Goal: Task Accomplishment & Management: Manage account settings

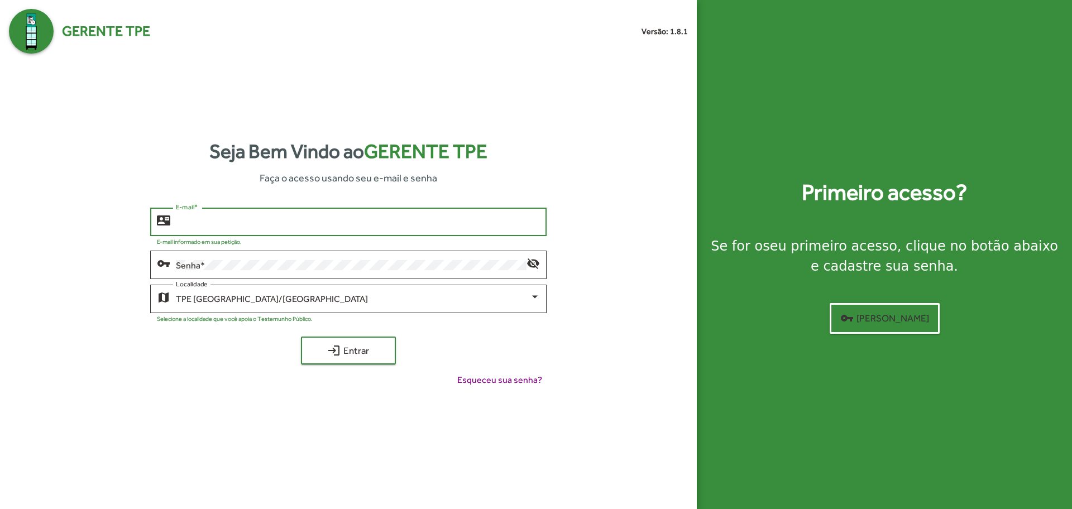
click at [388, 221] on input "E-mail *" at bounding box center [357, 222] width 363 height 10
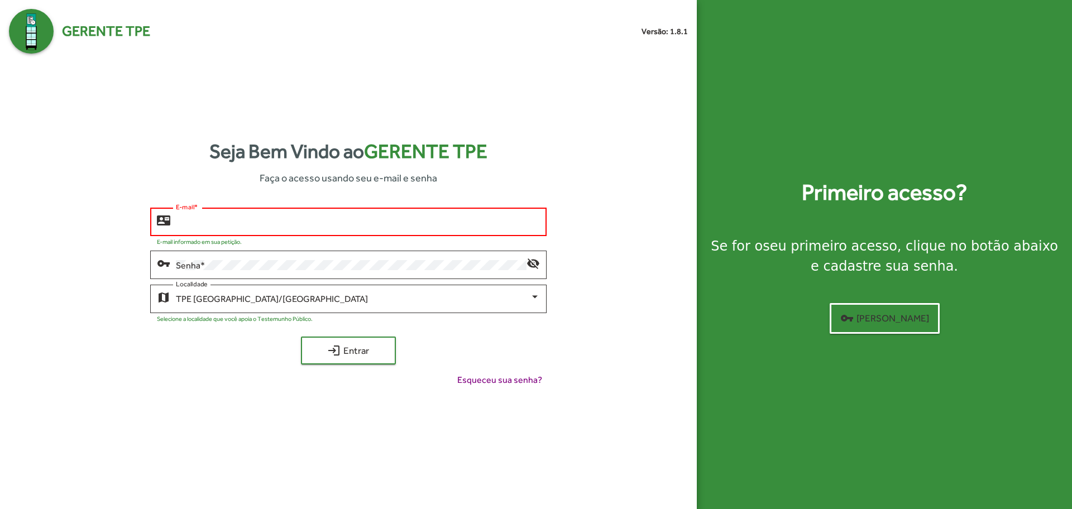
type input "**********"
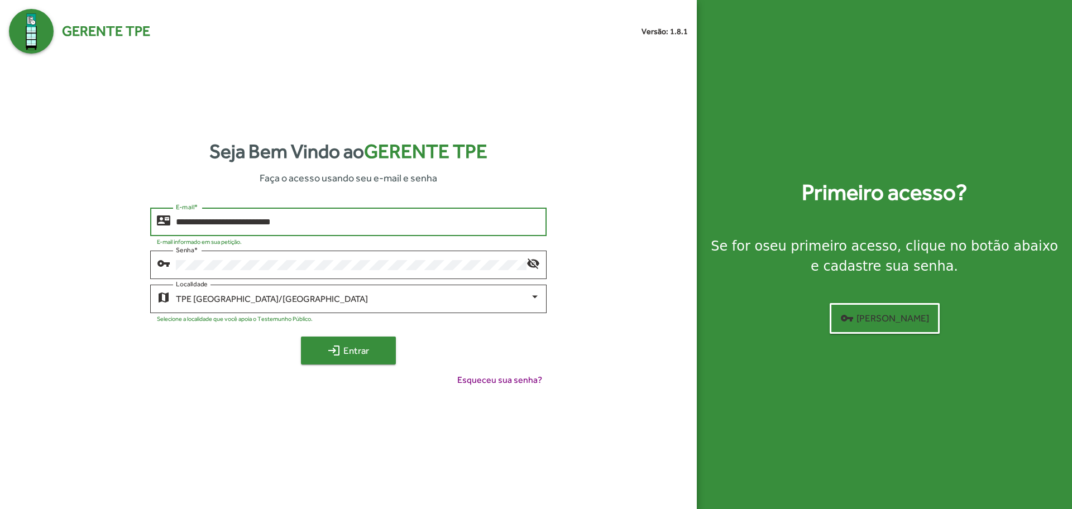
click at [328, 344] on mat-icon "login" at bounding box center [333, 350] width 13 height 13
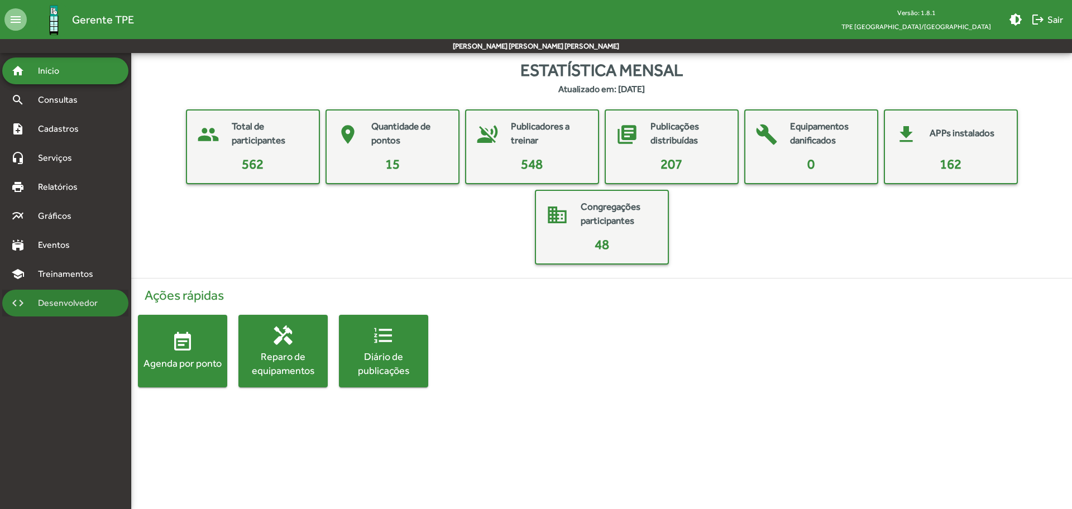
drag, startPoint x: 75, startPoint y: 300, endPoint x: 101, endPoint y: 300, distance: 25.7
click at [75, 300] on span "Desenvolvedor" at bounding box center [70, 302] width 79 height 13
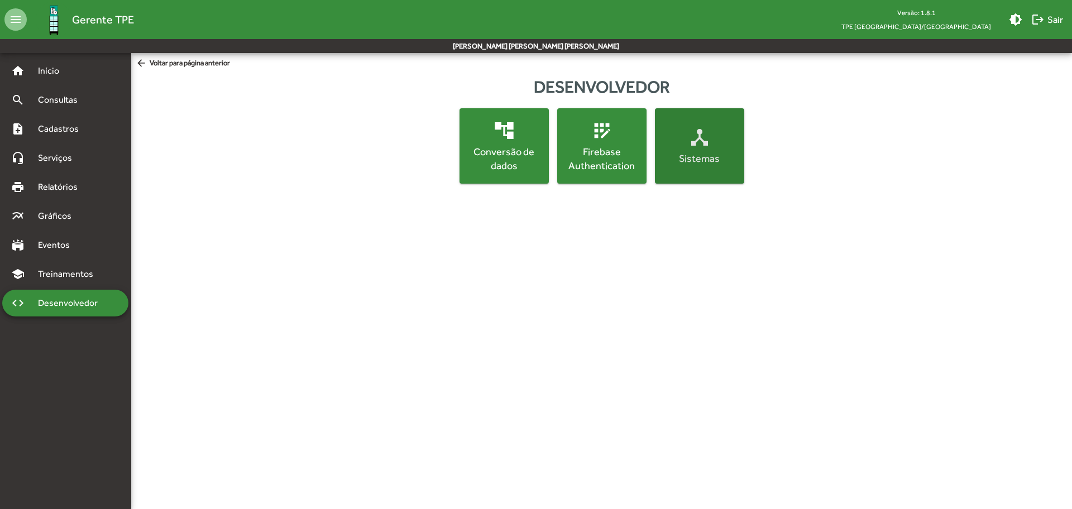
click at [703, 137] on mat-icon "device_hub" at bounding box center [699, 137] width 22 height 22
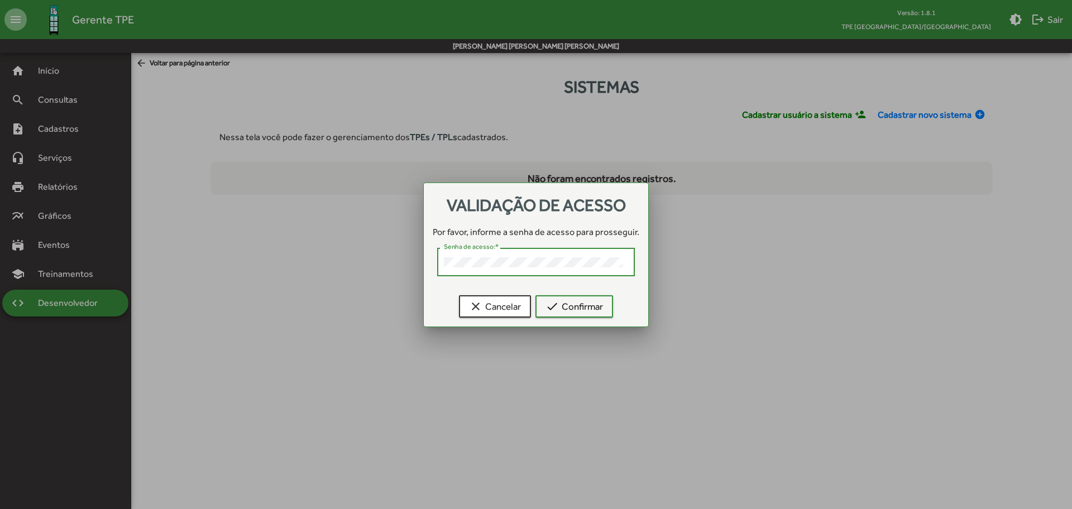
drag, startPoint x: 745, startPoint y: 224, endPoint x: 735, endPoint y: 229, distance: 10.7
click at [745, 224] on div at bounding box center [536, 254] width 1072 height 509
click at [600, 315] on span "check Confirmar" at bounding box center [573, 306] width 57 height 20
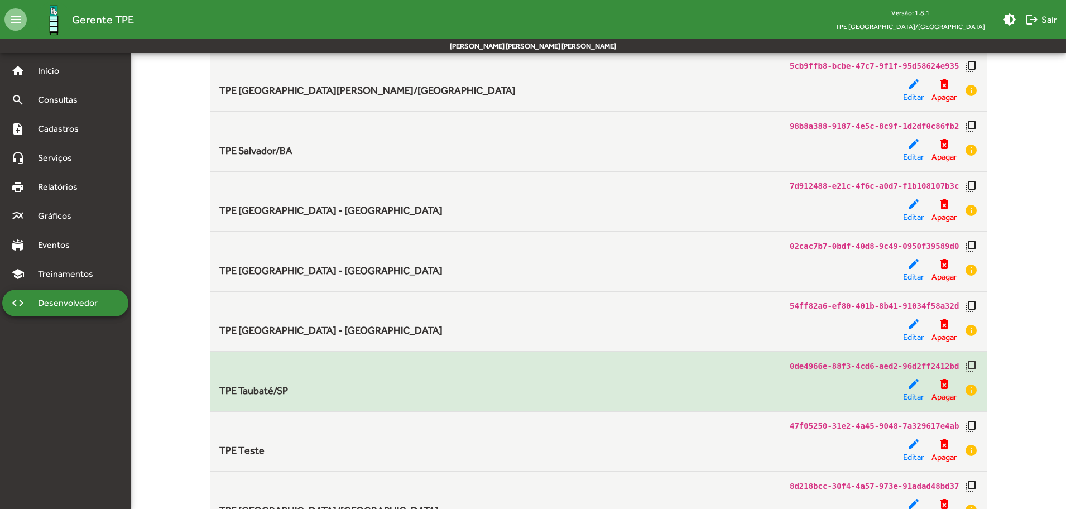
scroll to position [738, 0]
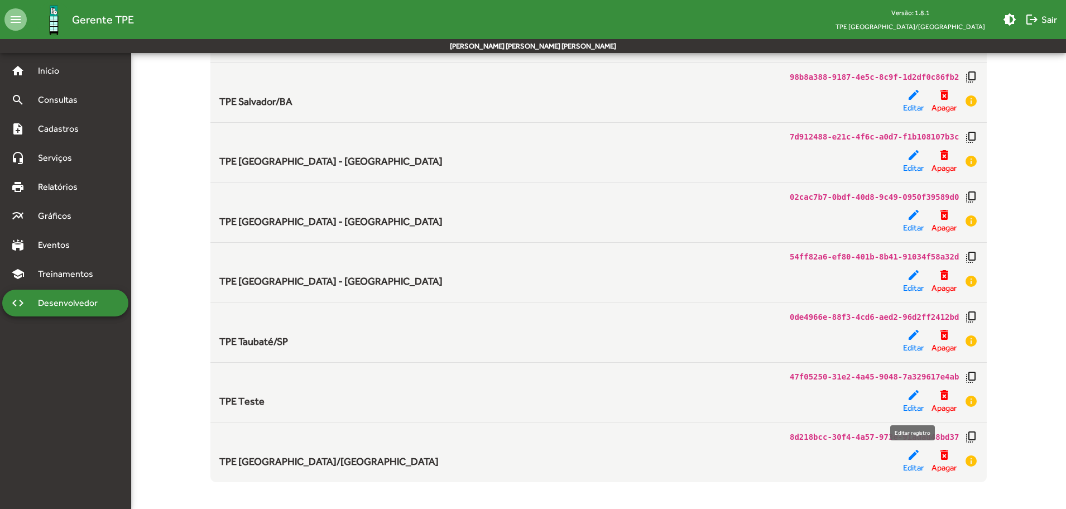
click at [907, 463] on span "Editar" at bounding box center [913, 468] width 21 height 13
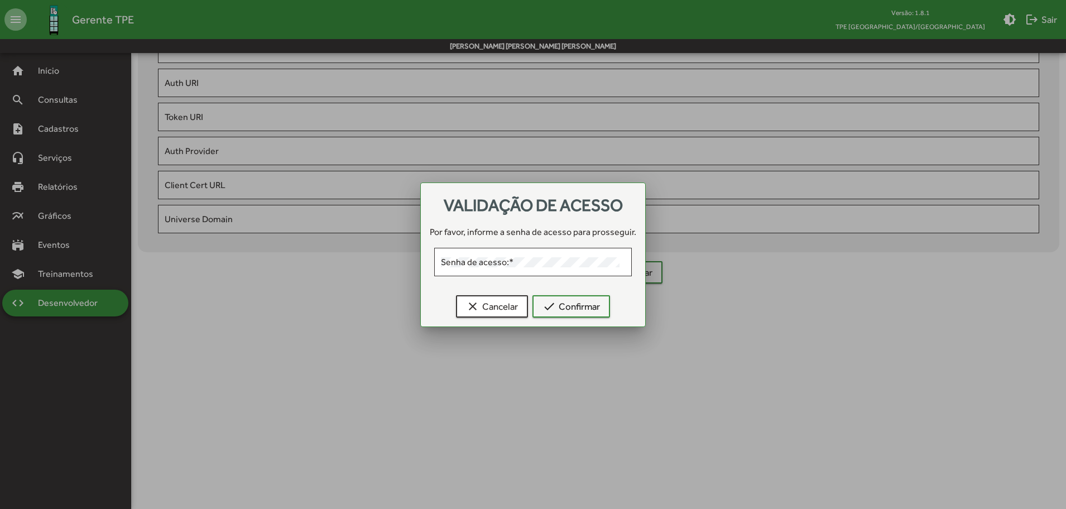
type input "**********"
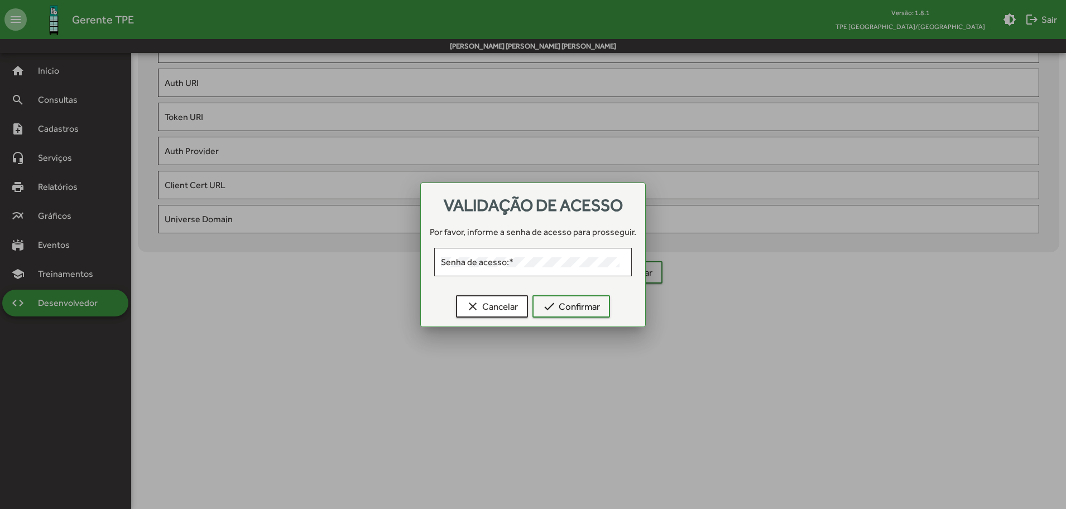
type input "**********"
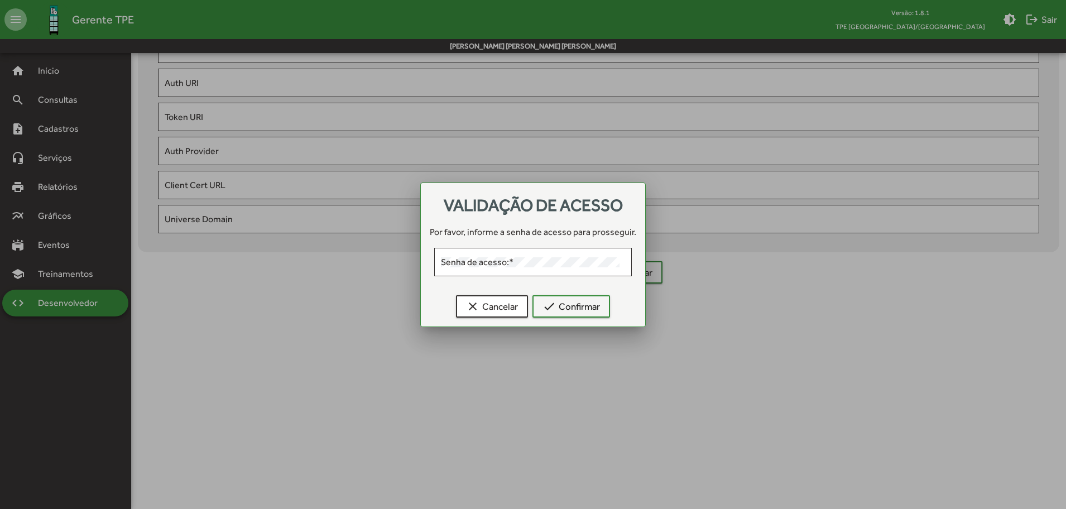
type input "**********"
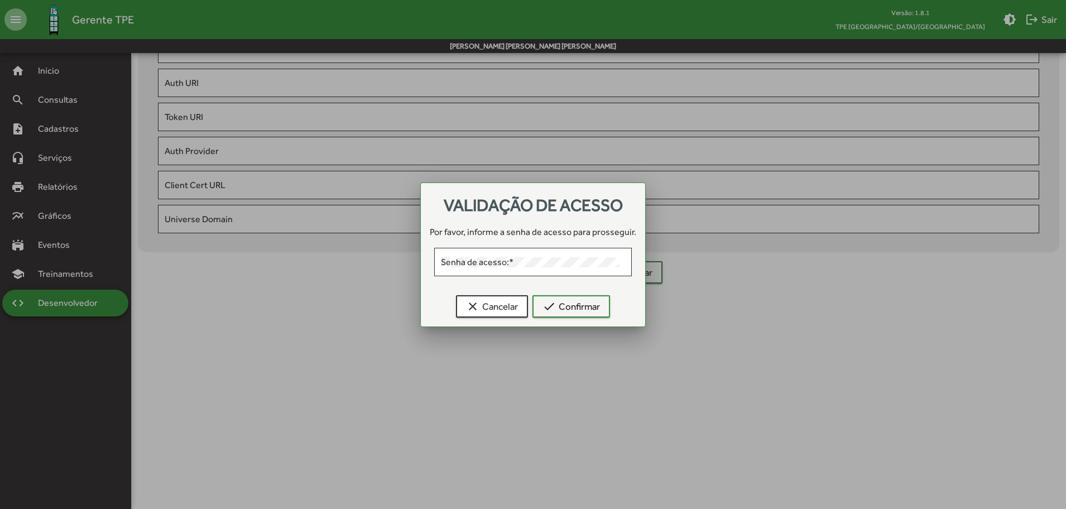
type input "**********"
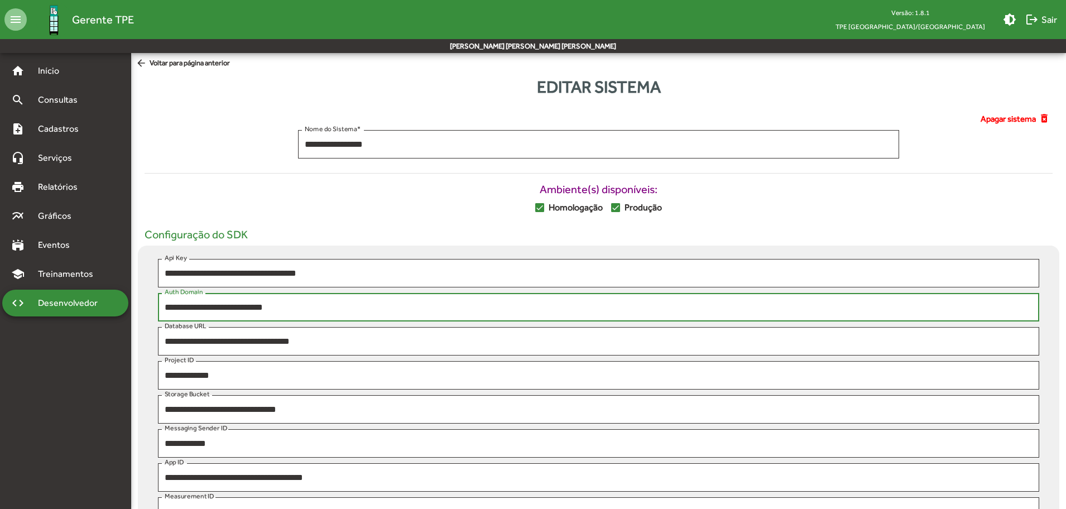
click at [291, 305] on input "**********" at bounding box center [599, 308] width 868 height 10
drag, startPoint x: 292, startPoint y: 306, endPoint x: 153, endPoint y: 310, distance: 139.1
click at [153, 310] on div "**********" at bounding box center [598, 310] width 895 height 34
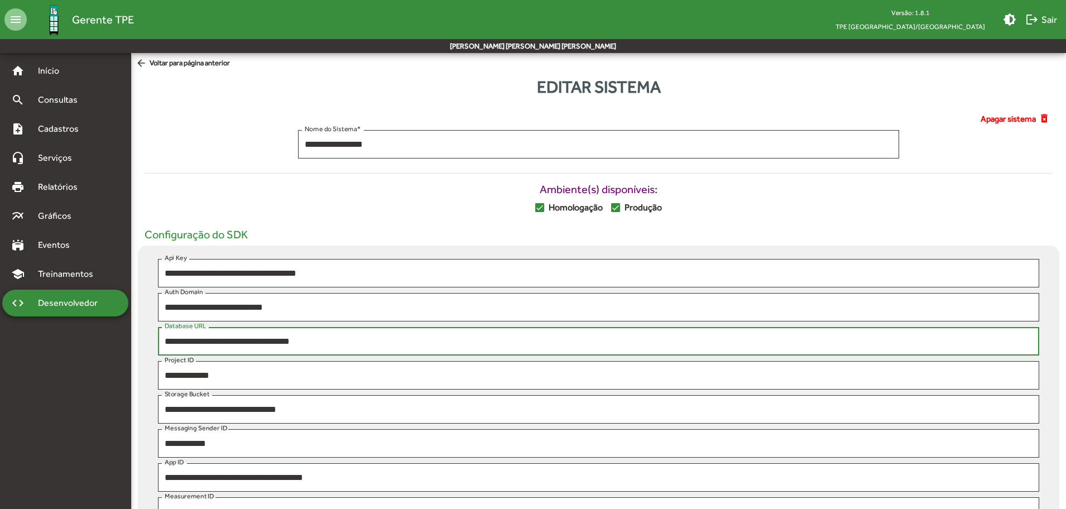
drag, startPoint x: 329, startPoint y: 341, endPoint x: 142, endPoint y: 345, distance: 187.6
click at [142, 345] on div "**********" at bounding box center [599, 395] width 922 height 299
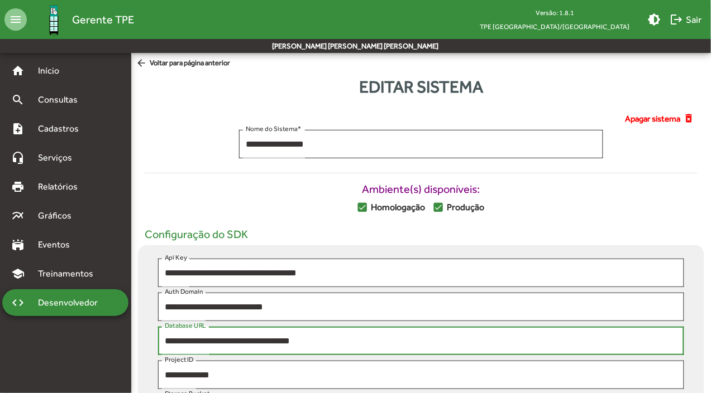
click at [674, 20] on mat-icon "logout" at bounding box center [676, 19] width 13 height 13
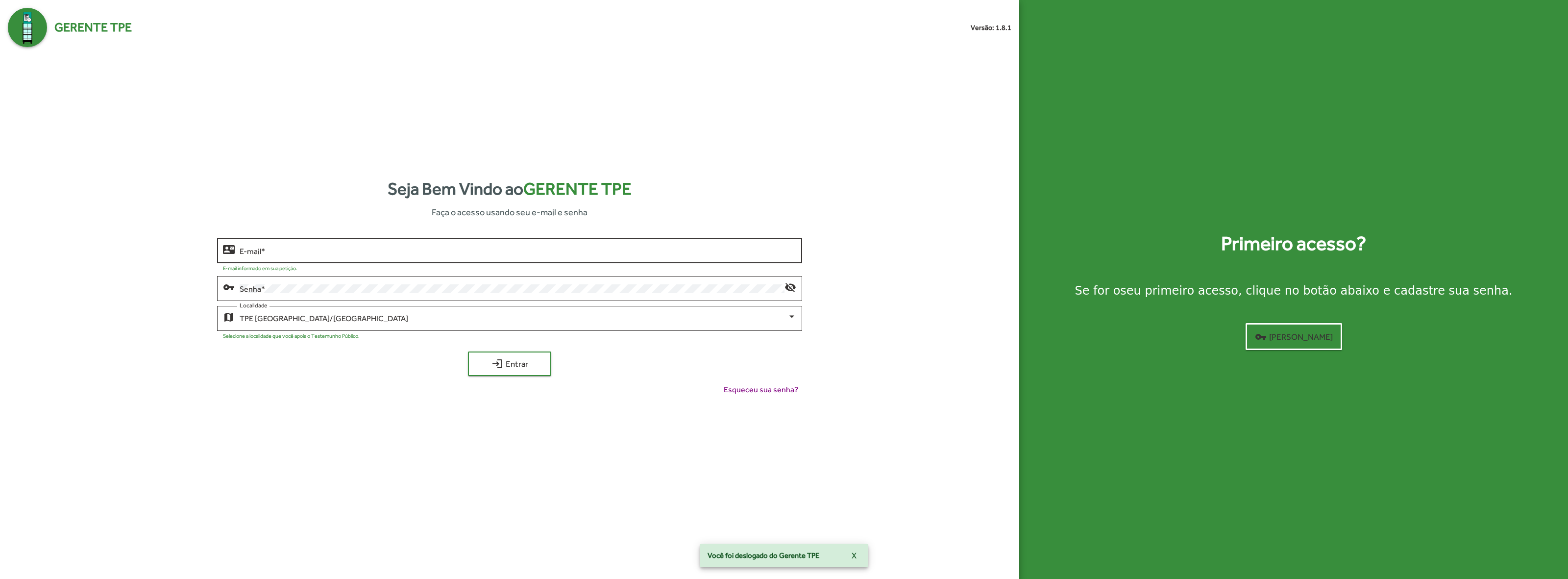
click at [412, 252] on input "E-mail *" at bounding box center [518, 251] width 557 height 9
click at [393, 319] on div "TPE [GEOGRAPHIC_DATA]/[GEOGRAPHIC_DATA]" at bounding box center [514, 319] width 549 height 9
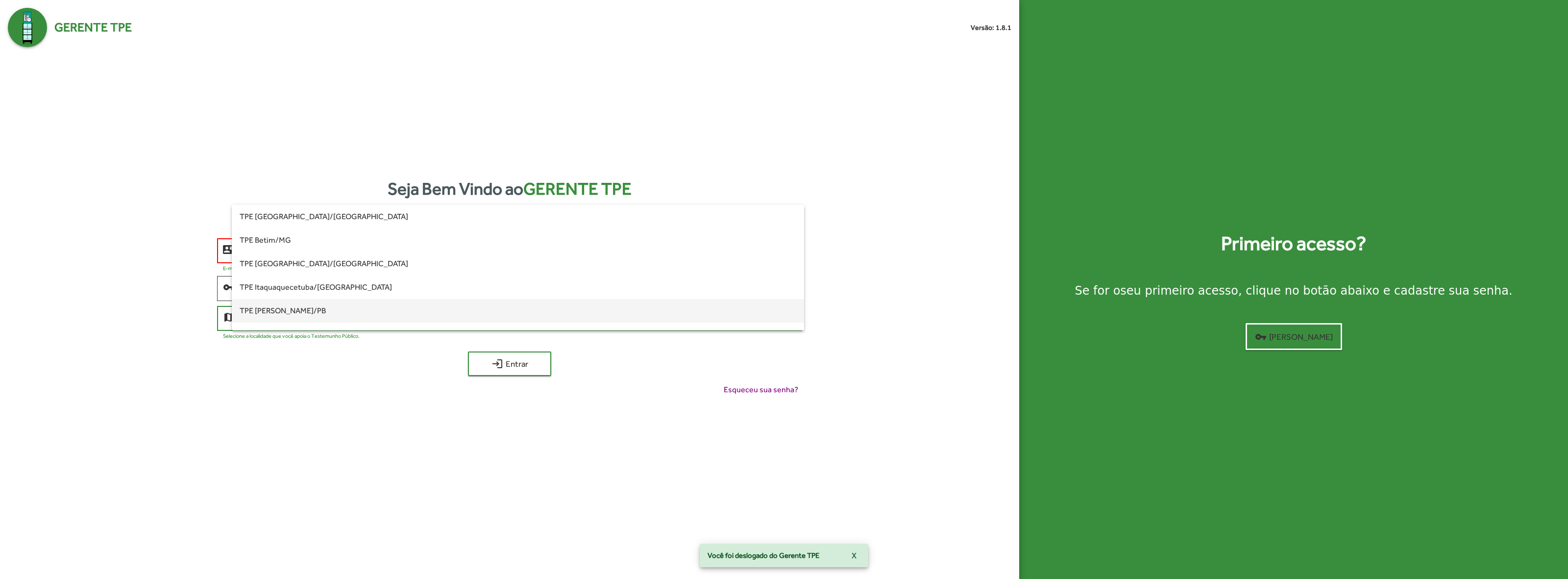
scroll to position [62, 0]
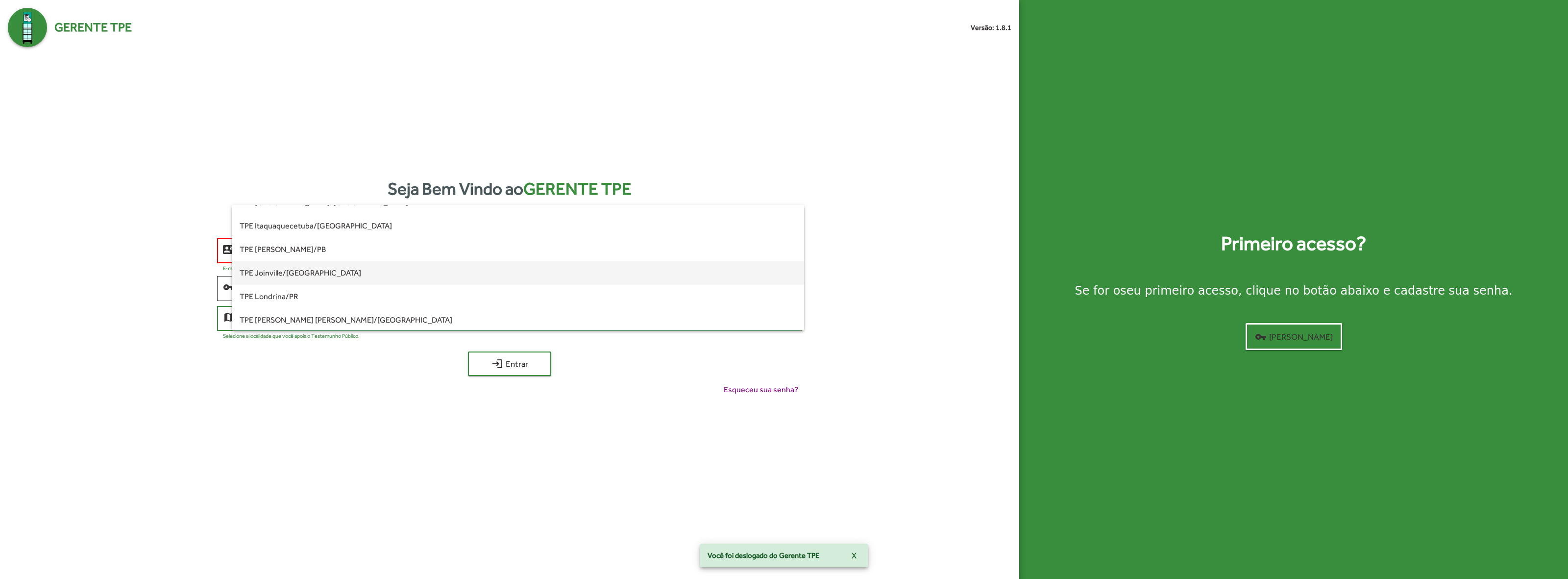
click at [366, 273] on span "TPE Joinville/[GEOGRAPHIC_DATA]" at bounding box center [518, 272] width 557 height 24
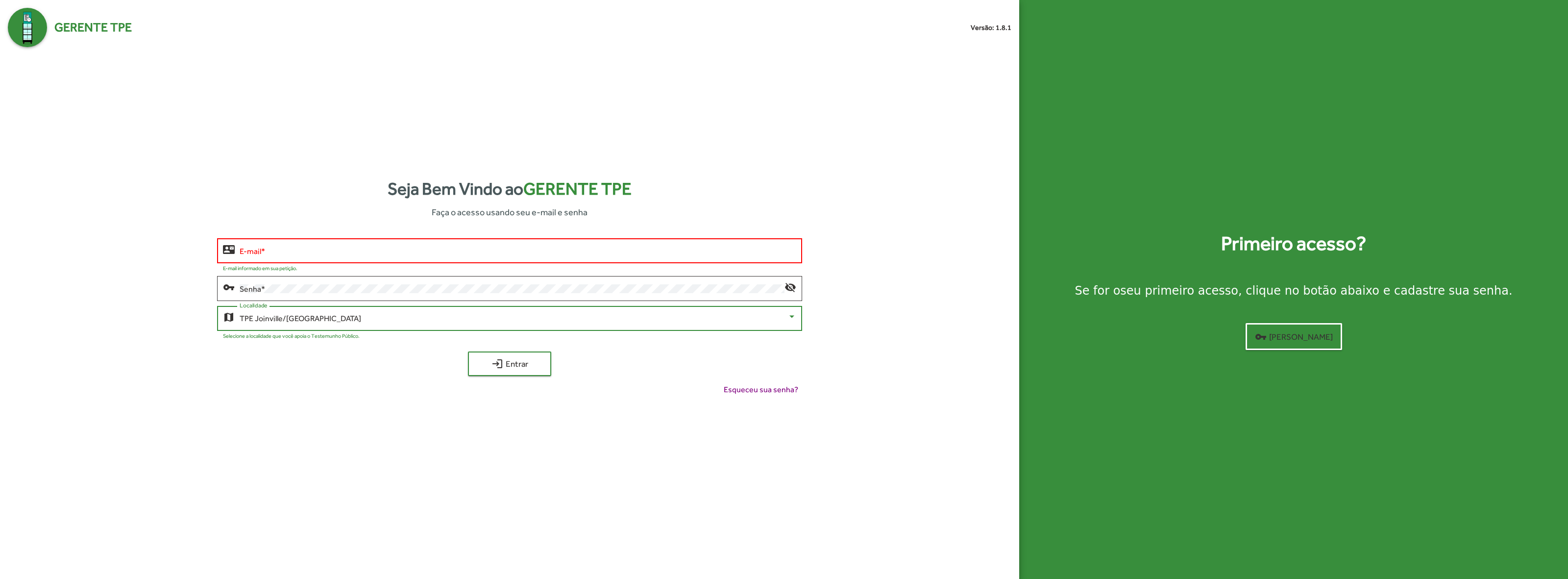
click at [385, 254] on input "E-mail *" at bounding box center [518, 251] width 557 height 9
click at [385, 254] on input "E-mail *" at bounding box center [518, 251] width 557 height 9
click at [386, 254] on input "E-mail *" at bounding box center [518, 251] width 557 height 9
type input "*"
click at [386, 254] on input "***" at bounding box center [518, 251] width 557 height 9
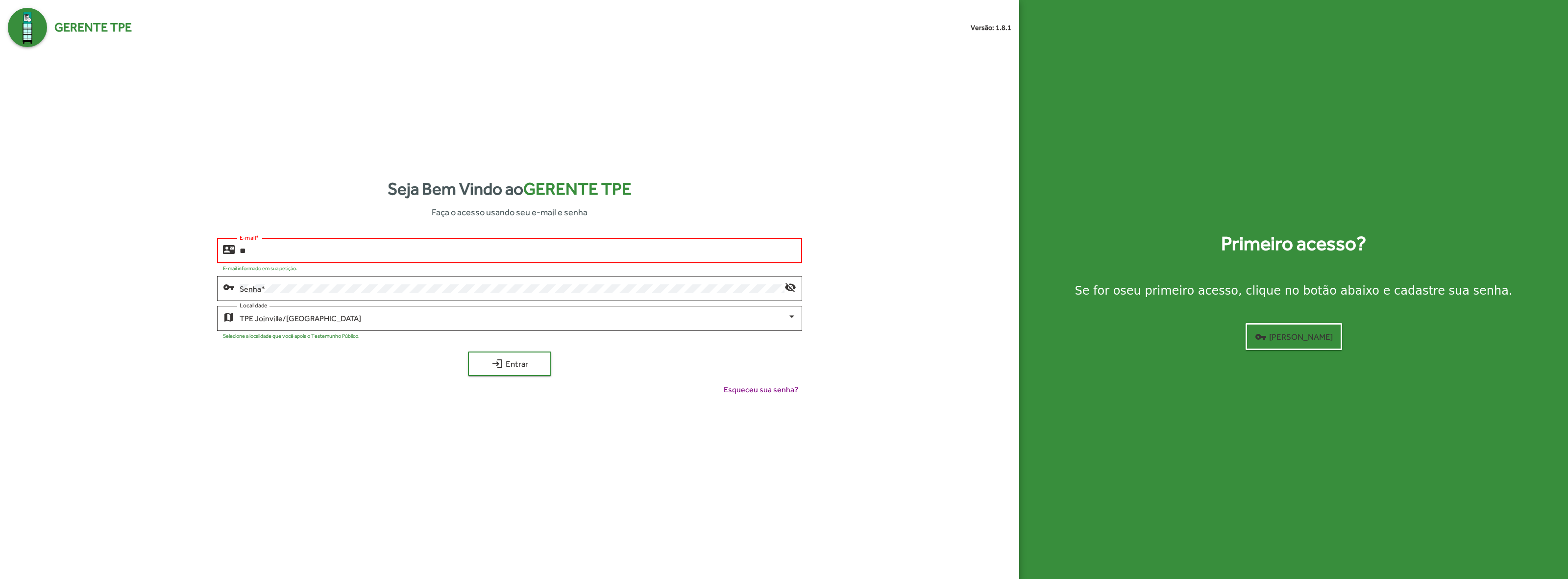
type input "*"
click at [378, 254] on input "E-mail *" at bounding box center [518, 251] width 557 height 9
click at [377, 254] on input "E-mail *" at bounding box center [518, 251] width 557 height 9
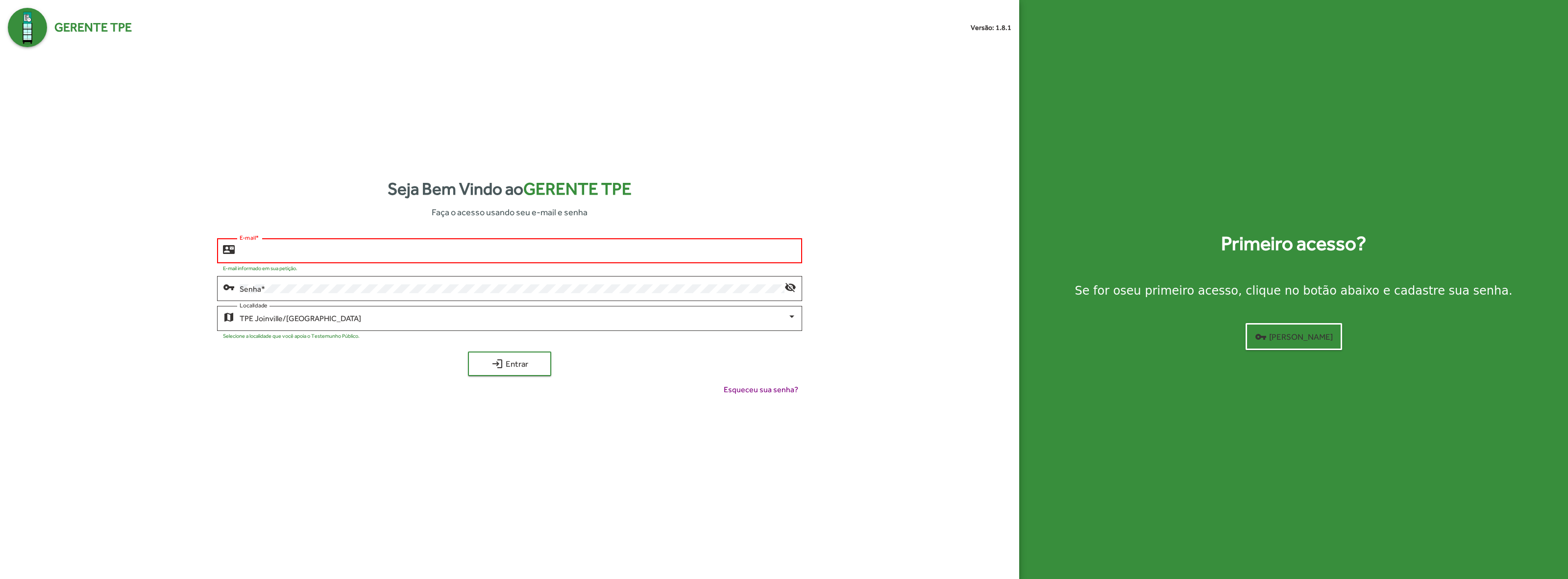
click at [376, 253] on input "E-mail *" at bounding box center [518, 251] width 557 height 9
click at [376, 252] on input "E-mail *" at bounding box center [518, 251] width 557 height 9
click at [324, 319] on div "TPE [GEOGRAPHIC_DATA]/[GEOGRAPHIC_DATA]" at bounding box center [514, 319] width 549 height 9
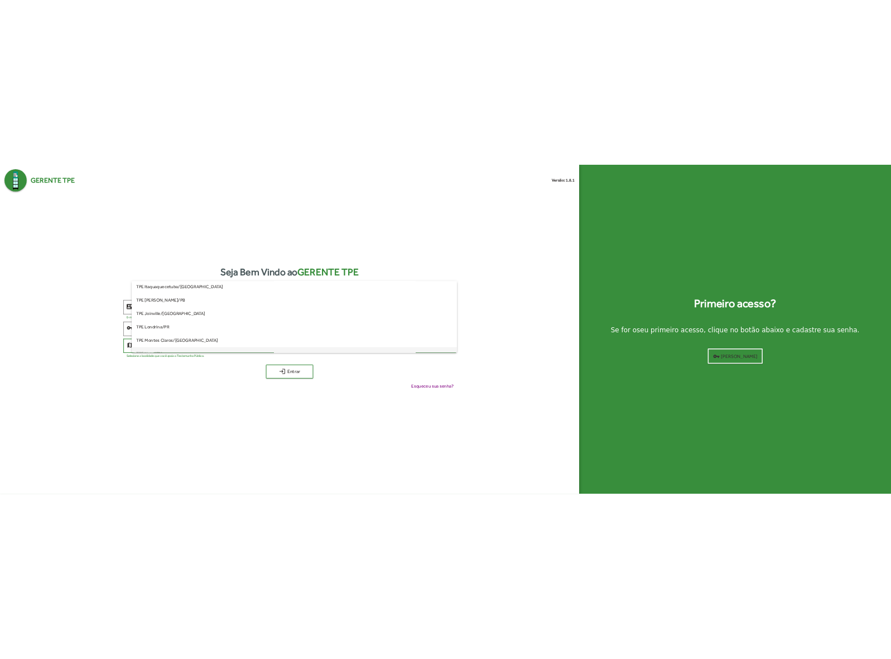
scroll to position [60, 0]
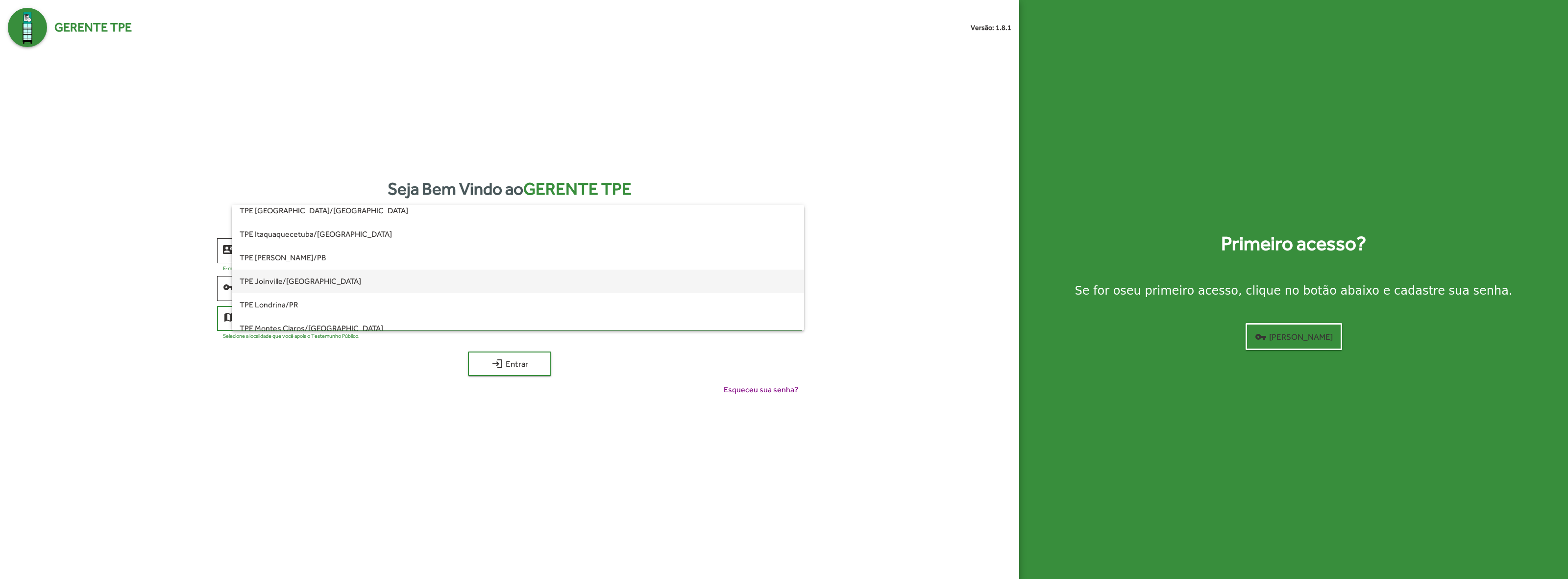
click at [309, 284] on span "TPE Joinville/[GEOGRAPHIC_DATA]" at bounding box center [518, 281] width 557 height 24
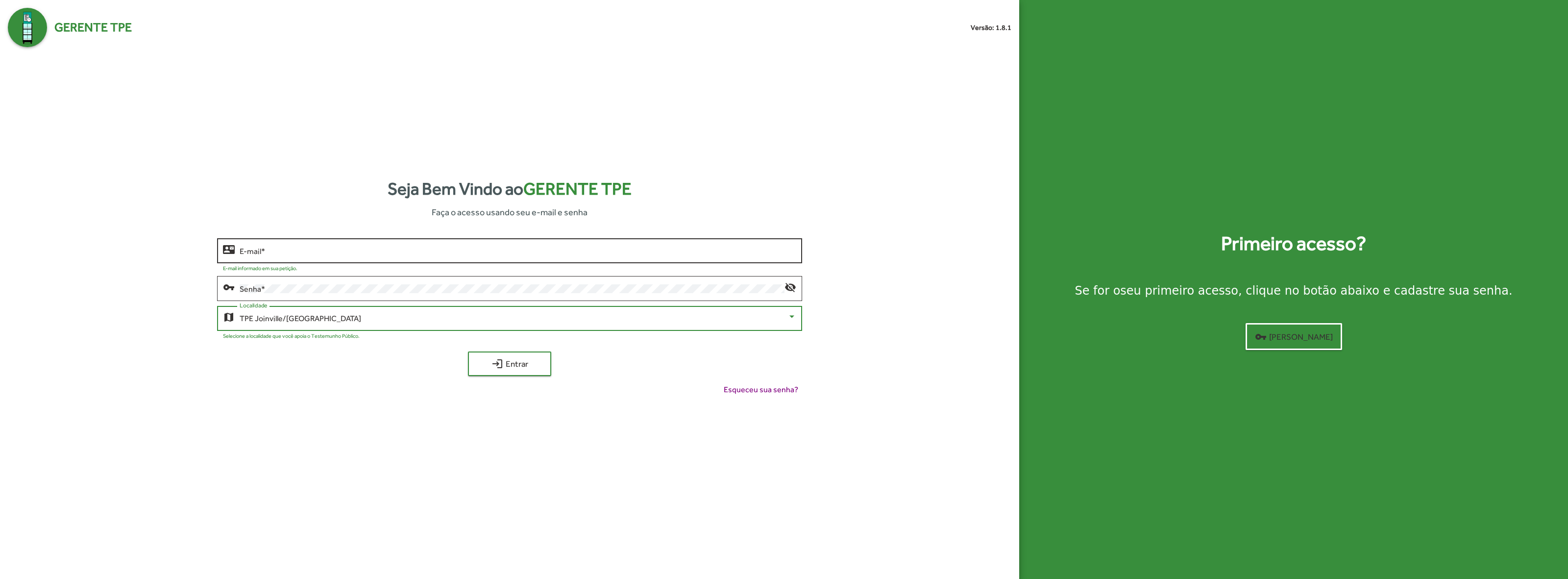
click at [319, 249] on input "E-mail *" at bounding box center [518, 251] width 557 height 9
click at [518, 360] on span "login Entrar" at bounding box center [509, 364] width 66 height 18
click at [434, 250] on input "**********" at bounding box center [518, 251] width 557 height 9
type input "**********"
click at [493, 362] on mat-icon "login" at bounding box center [497, 363] width 11 height 11
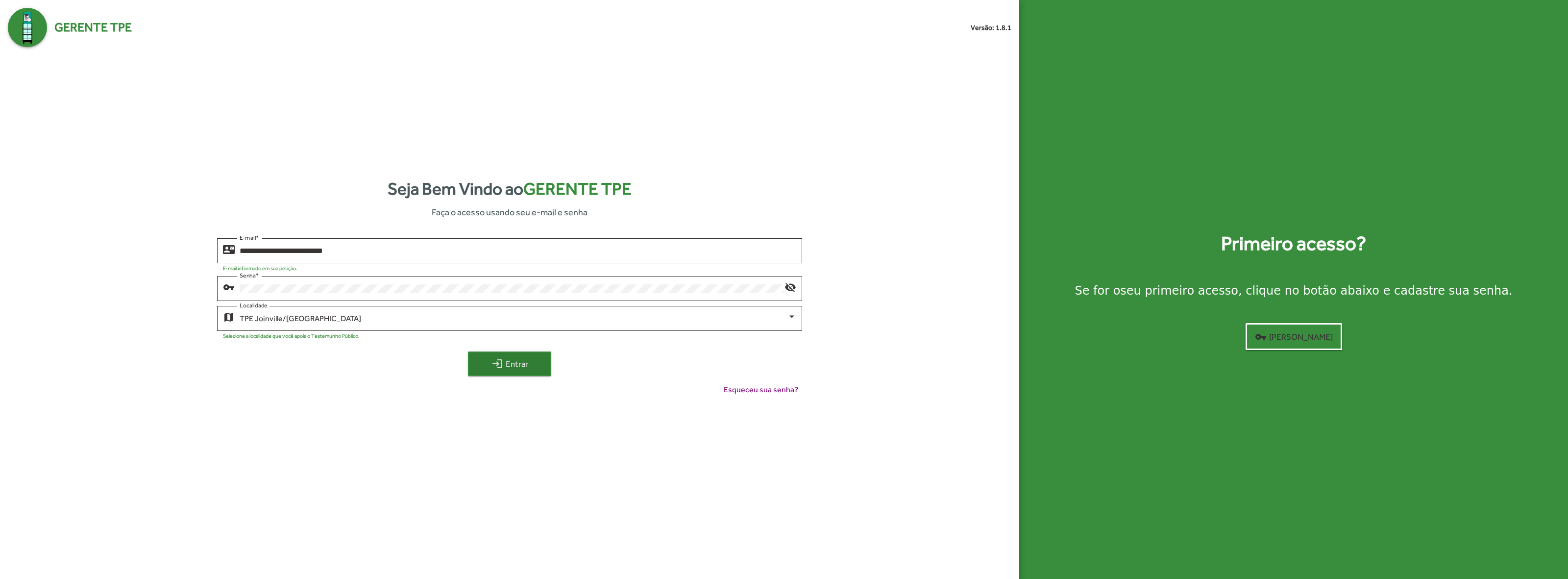
click at [493, 362] on mat-icon "login" at bounding box center [497, 363] width 11 height 11
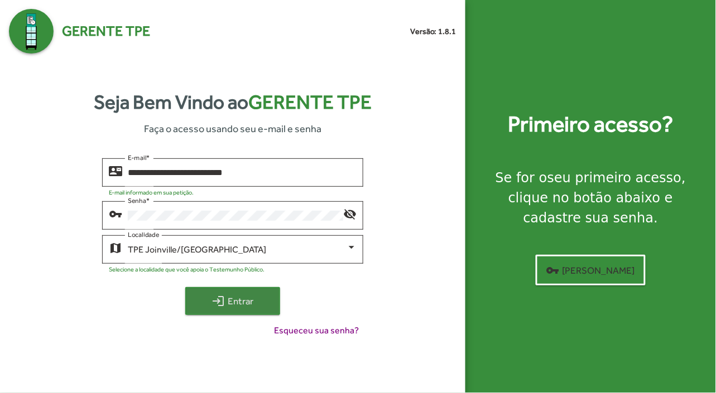
click at [237, 297] on span "login Entrar" at bounding box center [232, 301] width 75 height 20
click at [242, 308] on span "login Entrar" at bounding box center [232, 301] width 75 height 20
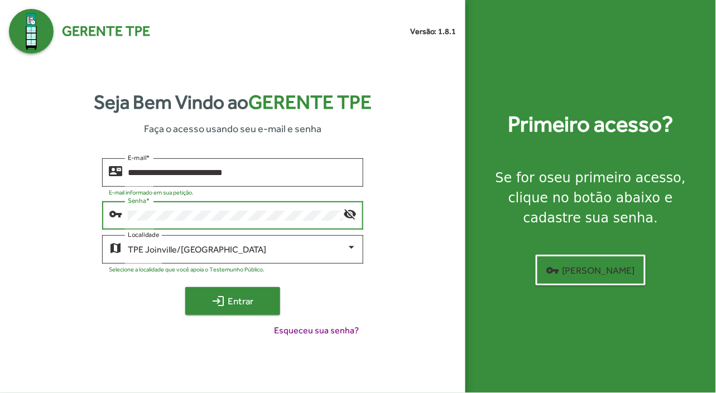
click at [247, 305] on span "login Entrar" at bounding box center [232, 301] width 75 height 20
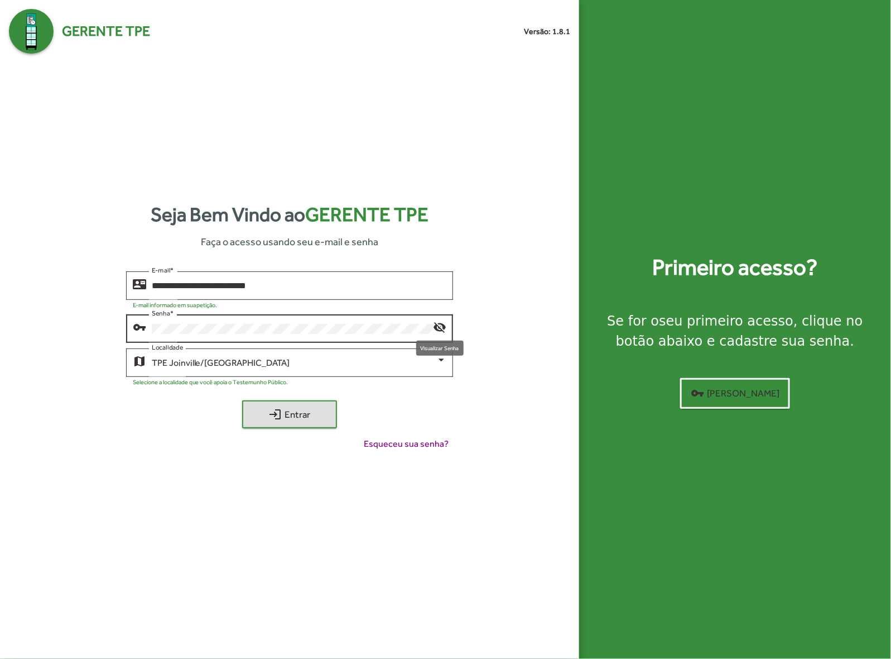
click at [445, 324] on mat-icon "visibility_off" at bounding box center [439, 326] width 13 height 13
click at [297, 417] on span "login Entrar" at bounding box center [289, 414] width 75 height 20
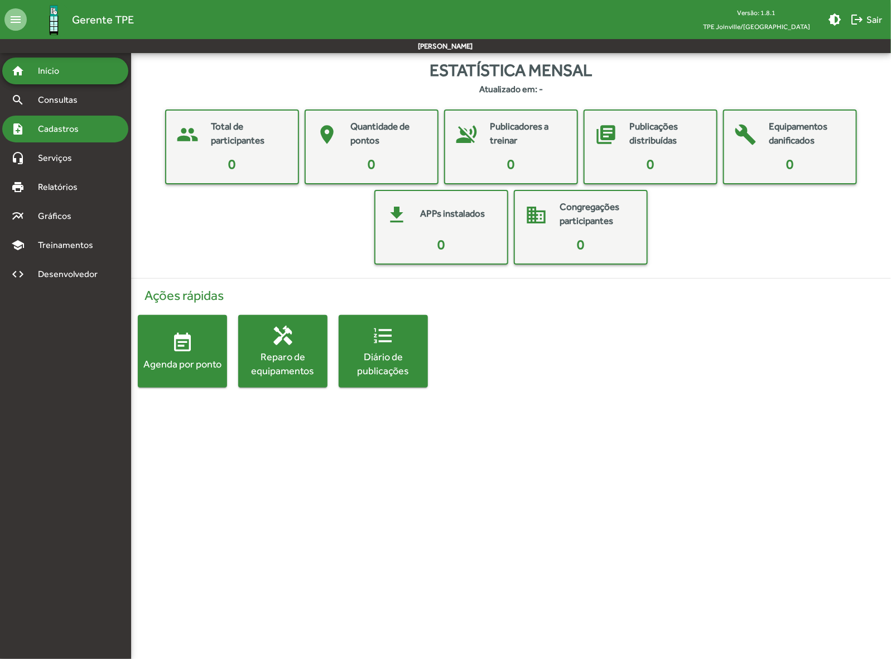
click at [78, 127] on span "Cadastros" at bounding box center [62, 128] width 62 height 13
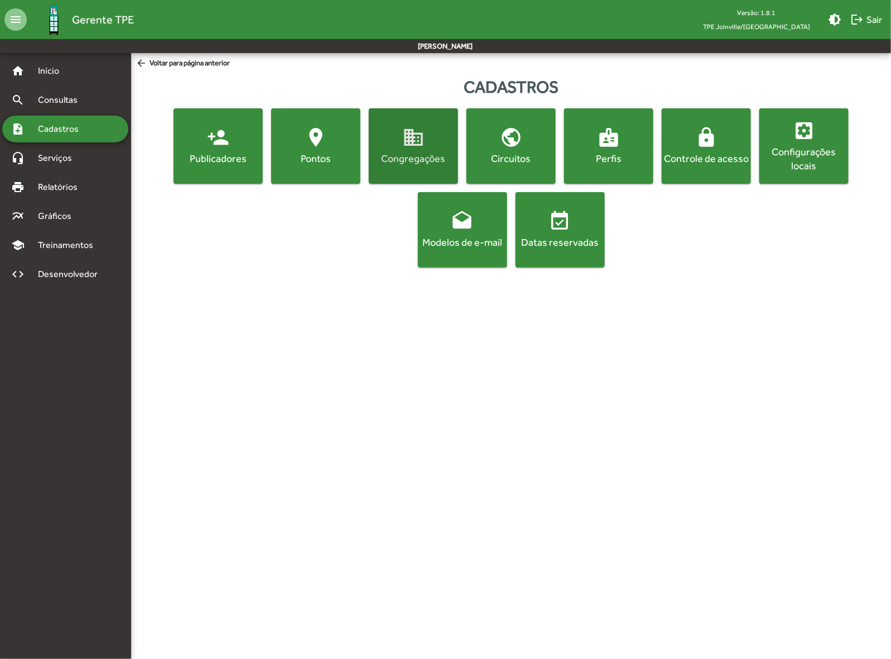
click at [437, 156] on div "Congregações" at bounding box center [413, 158] width 85 height 14
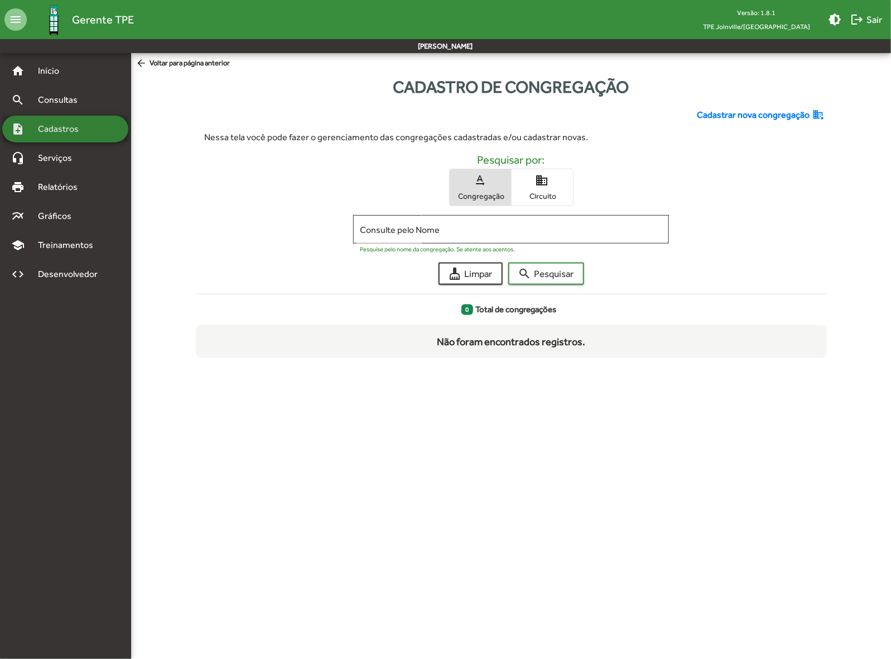
click at [63, 129] on span "Cadastros" at bounding box center [62, 128] width 62 height 13
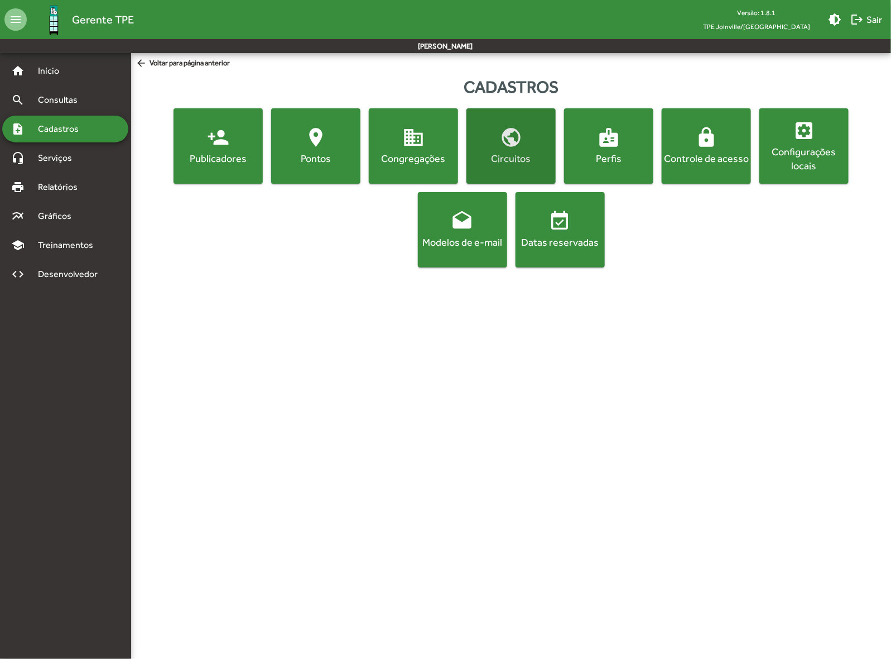
click at [495, 141] on span "public Circuitos" at bounding box center [511, 145] width 85 height 39
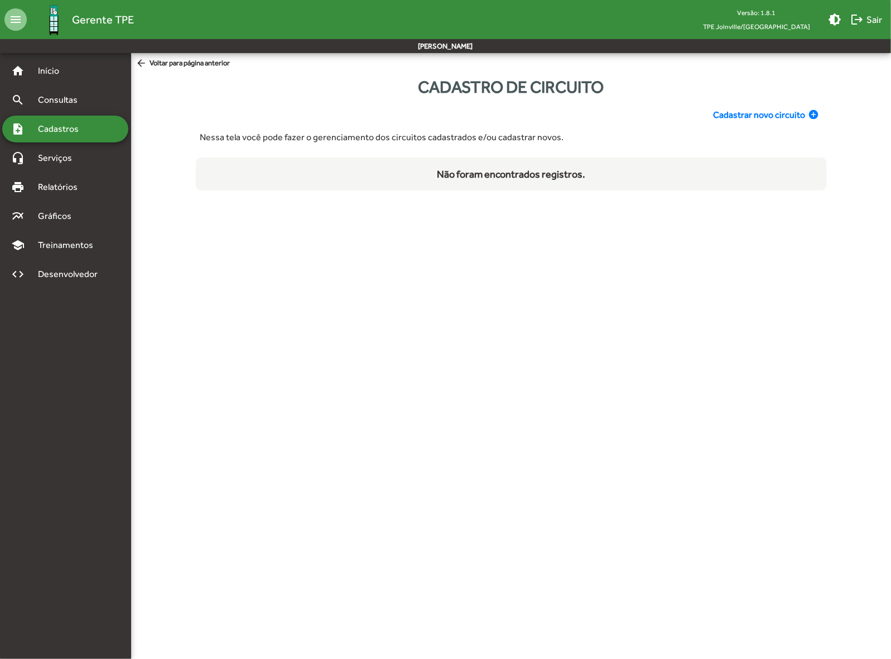
click at [747, 111] on span "Cadastrar novo circuito" at bounding box center [760, 114] width 92 height 13
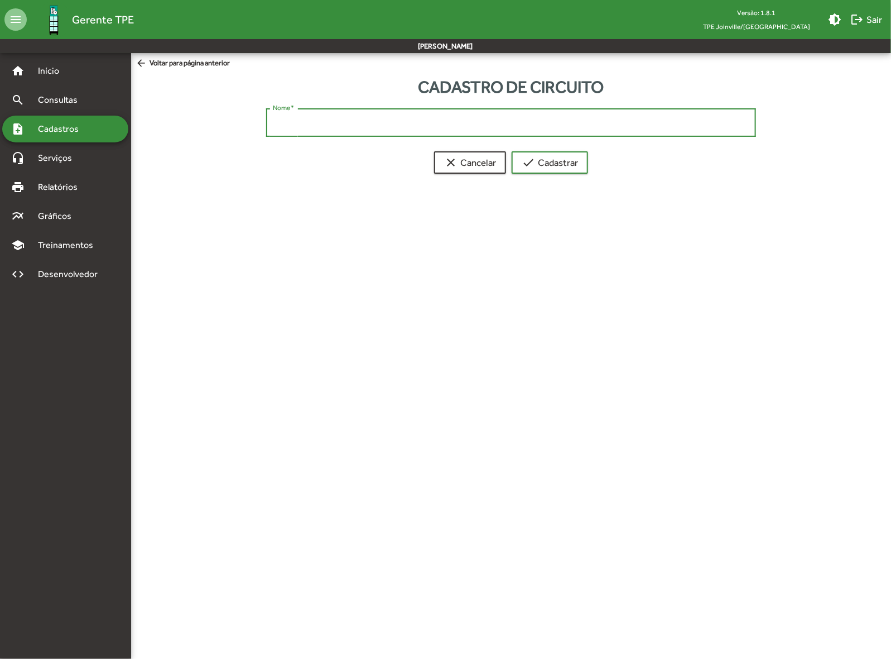
click at [717, 123] on input "Nome *" at bounding box center [511, 123] width 477 height 10
type input "******"
click at [572, 162] on span "check Cadastrar" at bounding box center [550, 162] width 56 height 20
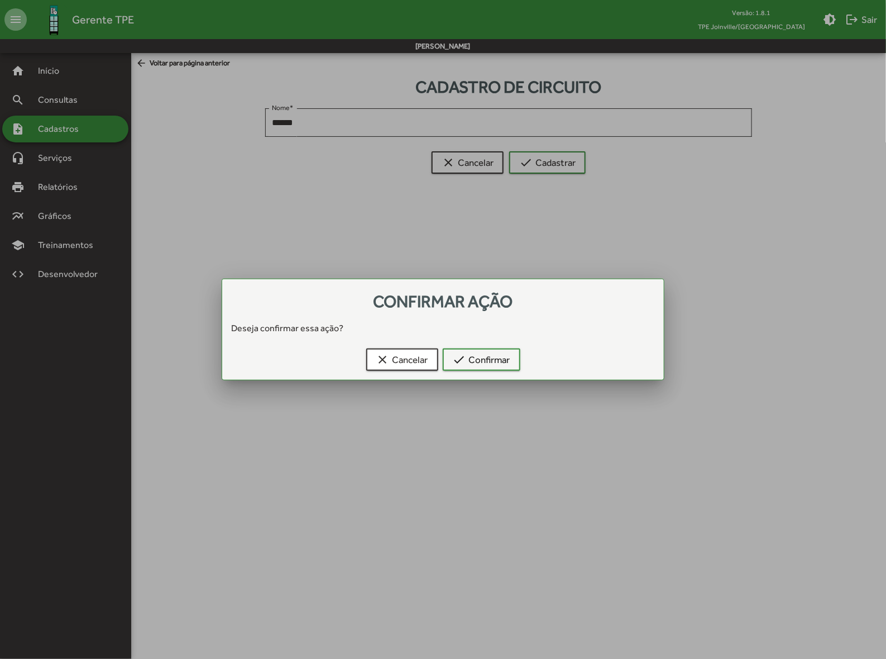
click at [474, 370] on div "clear Cancelar check Confirmar" at bounding box center [443, 362] width 415 height 36
click at [484, 361] on span "check Confirmar" at bounding box center [481, 359] width 57 height 20
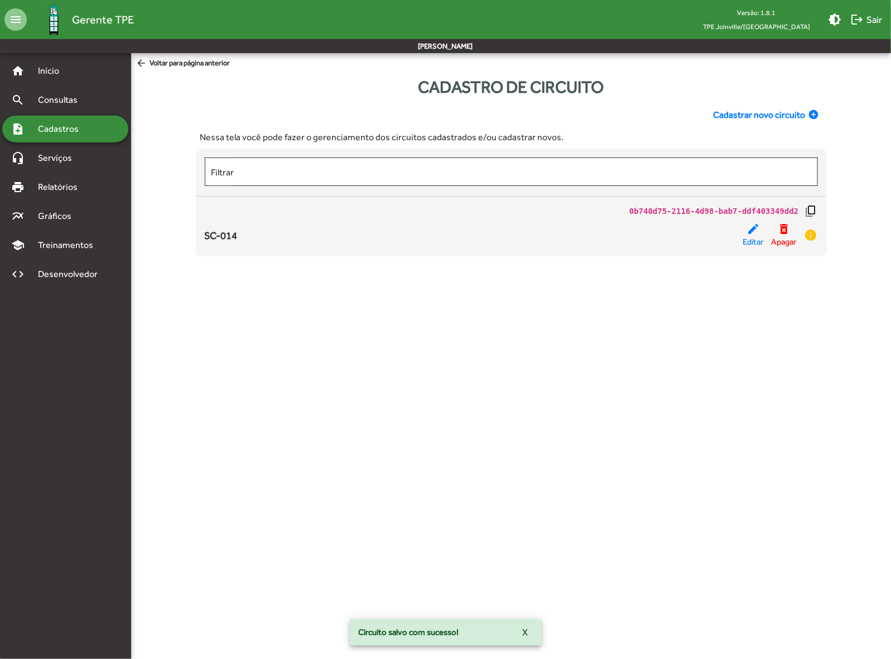
click at [73, 130] on span "Cadastros" at bounding box center [62, 128] width 62 height 13
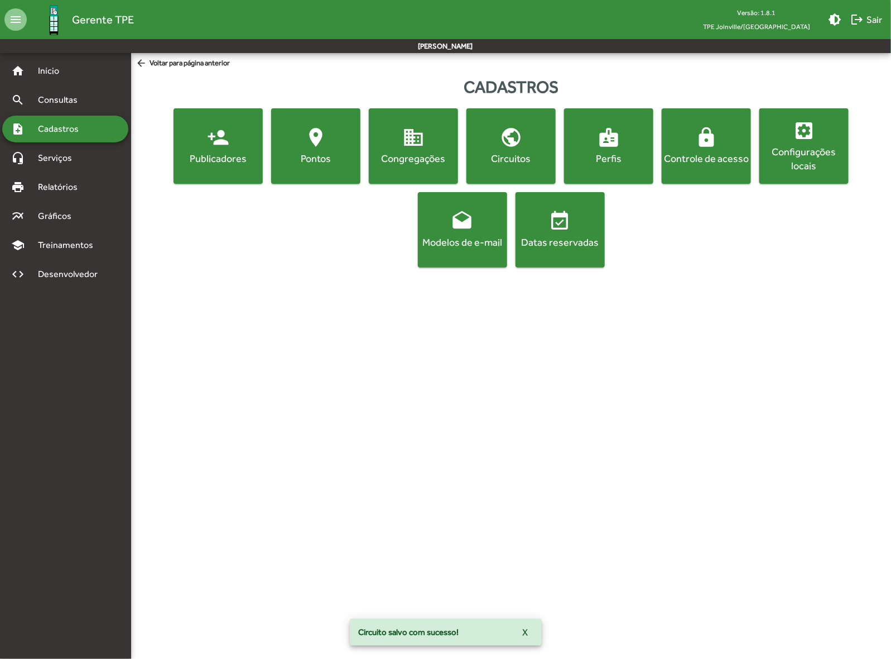
click at [405, 163] on div "Congregações" at bounding box center [413, 158] width 85 height 14
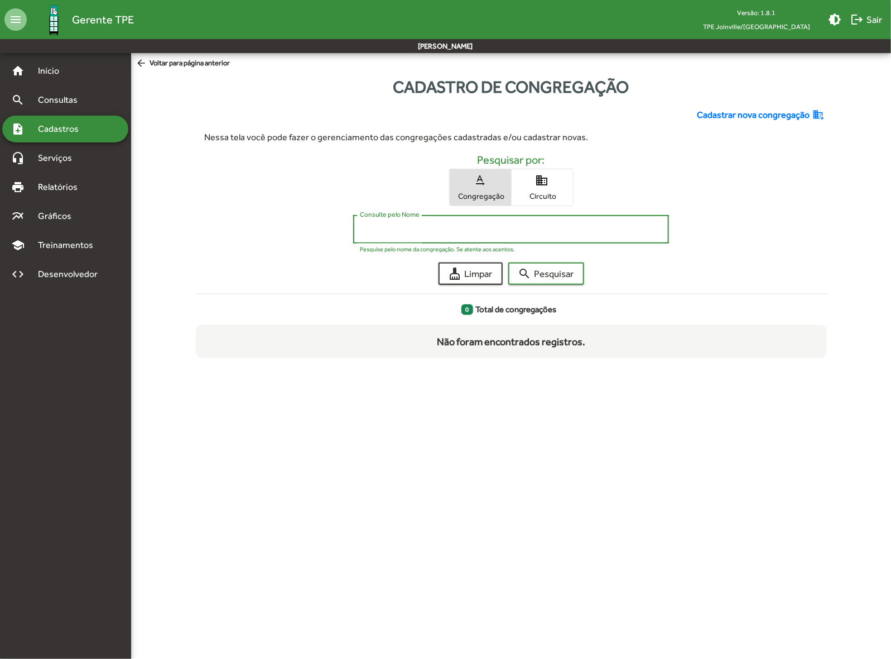
click at [411, 227] on input "Consulte pelo Nome" at bounding box center [511, 229] width 303 height 10
drag, startPoint x: 422, startPoint y: 228, endPoint x: 335, endPoint y: 232, distance: 86.6
click at [337, 232] on div "**********" at bounding box center [511, 232] width 631 height 34
type input "**********"
click at [775, 116] on span "Cadastrar nova congregação" at bounding box center [754, 114] width 113 height 13
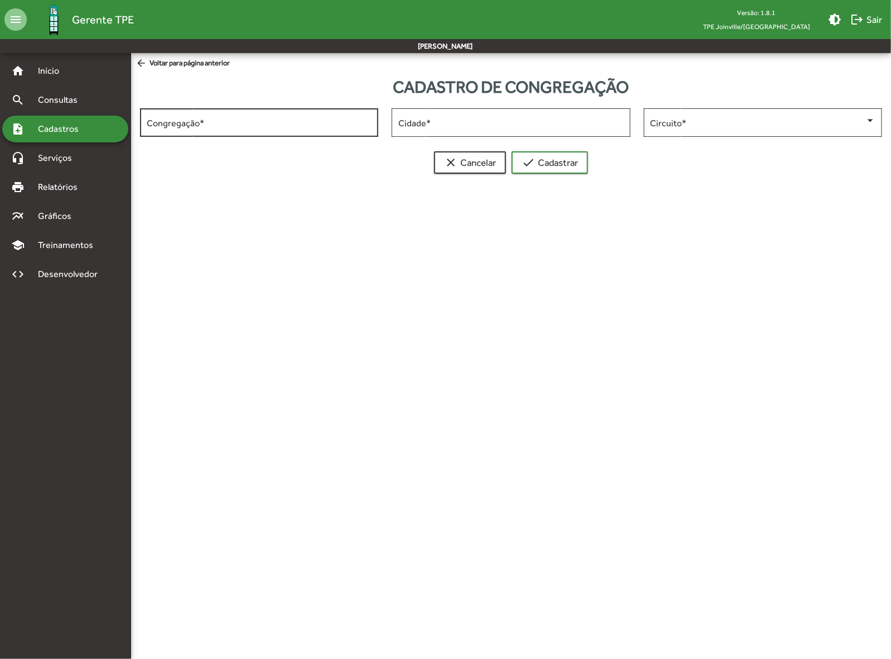
click at [263, 123] on input "Congregação *" at bounding box center [259, 123] width 225 height 10
paste input "**********"
type input "**********"
click at [448, 121] on input "Cidade *" at bounding box center [511, 123] width 225 height 10
click at [448, 124] on input "Cidade *" at bounding box center [511, 123] width 225 height 10
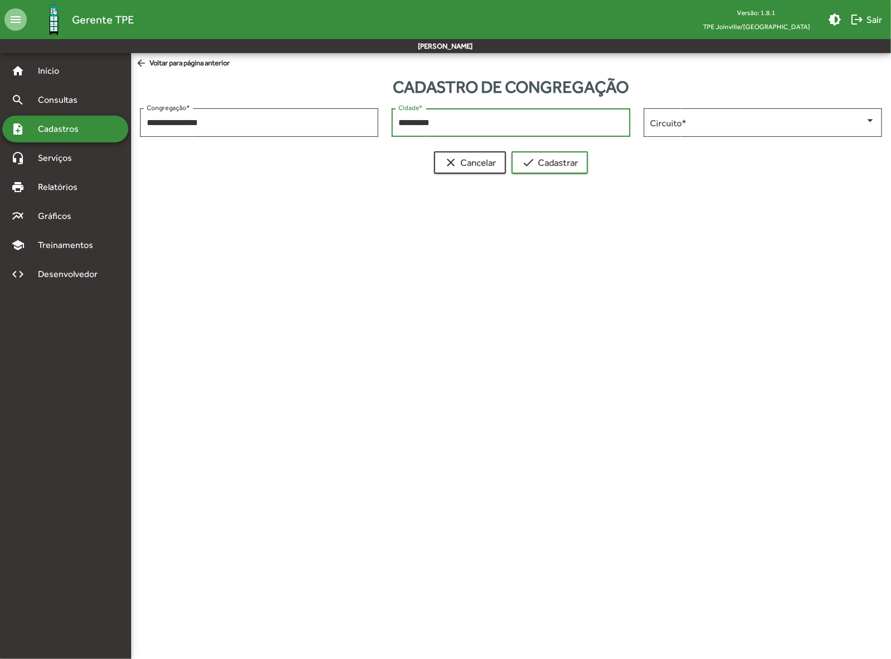
type input "*********"
click at [692, 124] on span at bounding box center [758, 123] width 215 height 10
click at [681, 126] on span "SC-014" at bounding box center [763, 122] width 225 height 27
click at [555, 155] on span "check Cadastrar" at bounding box center [550, 162] width 56 height 20
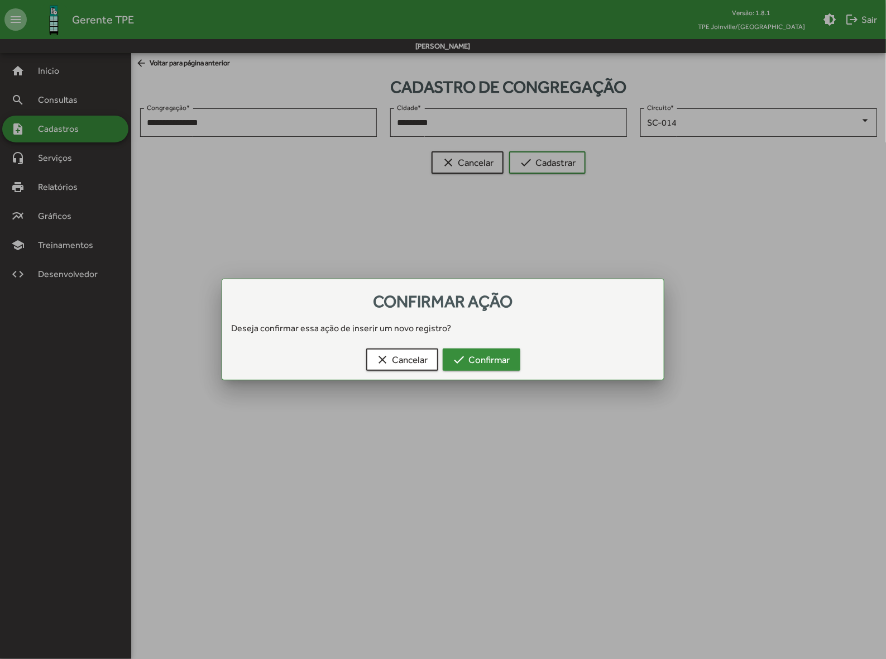
click at [475, 354] on span "check Confirmar" at bounding box center [481, 359] width 57 height 20
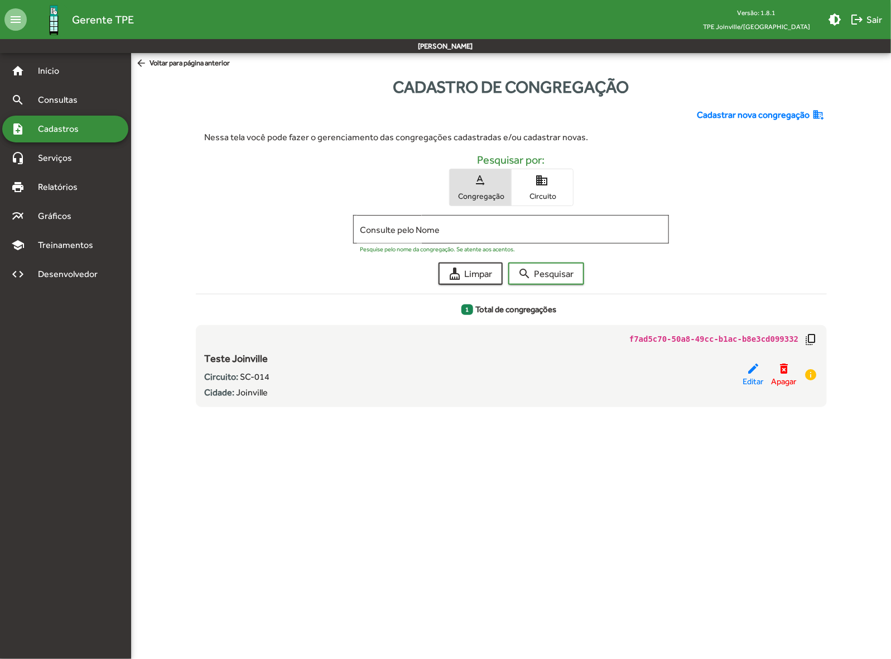
click at [68, 124] on span "Cadastros" at bounding box center [62, 128] width 62 height 13
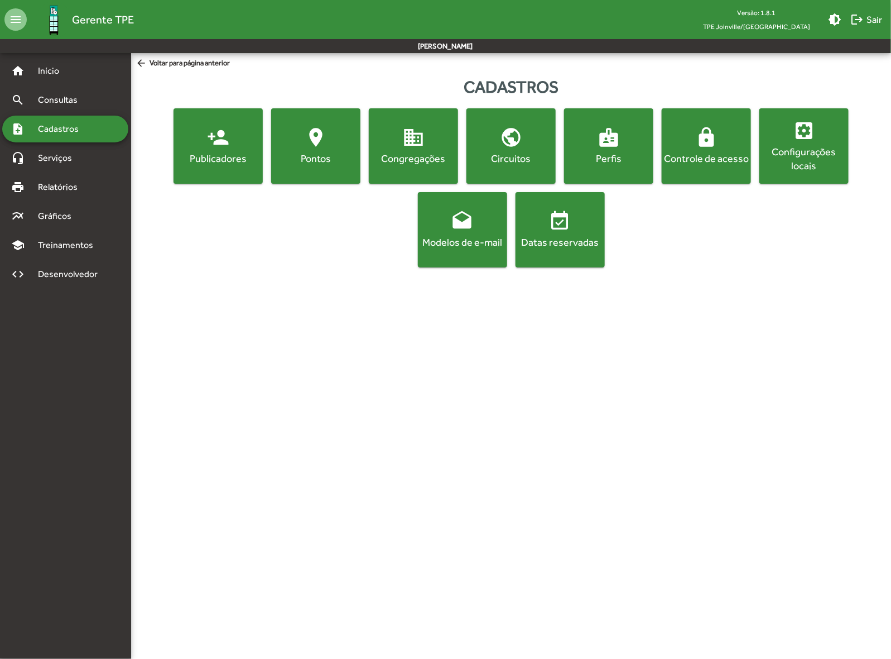
click at [798, 162] on div "Configurações locais" at bounding box center [804, 159] width 85 height 28
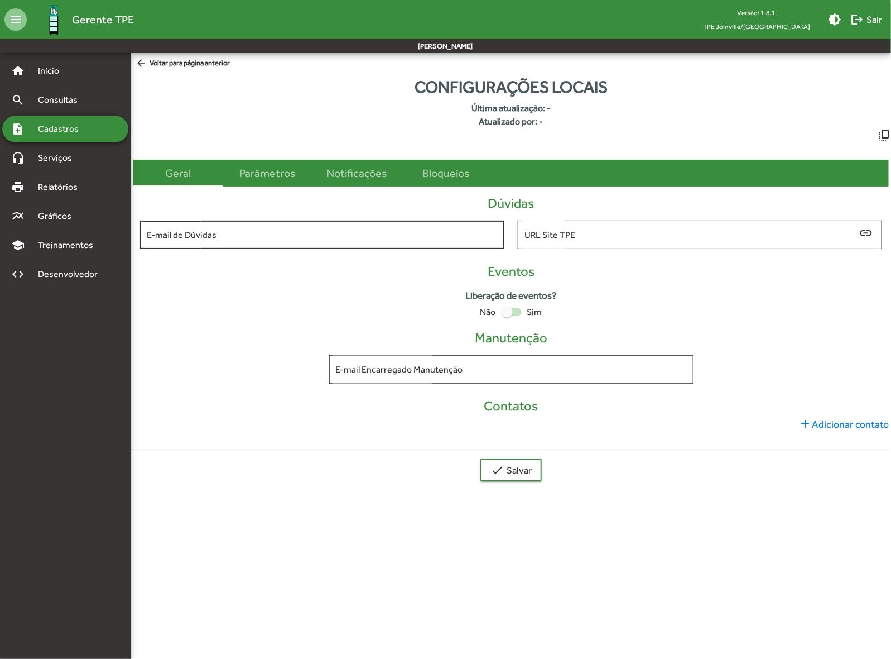
click at [320, 237] on input "E-mail de Dúvidas" at bounding box center [322, 235] width 351 height 10
type input "**********"
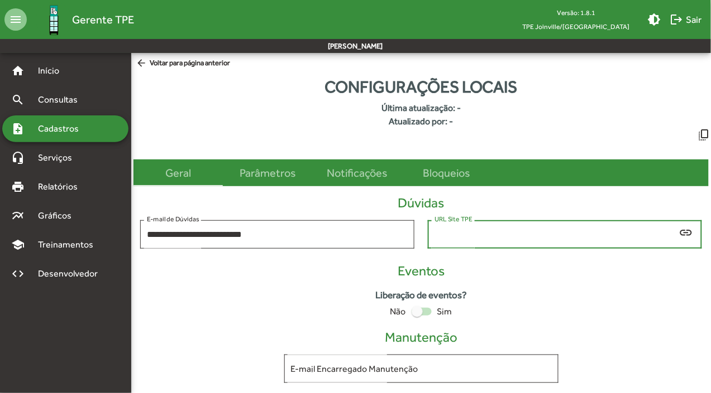
click at [488, 235] on input "URL Site TPE" at bounding box center [554, 235] width 241 height 10
paste input "**********"
type input "**********"
click at [567, 304] on div "Liberação de eventos? Não Sim" at bounding box center [420, 304] width 575 height 31
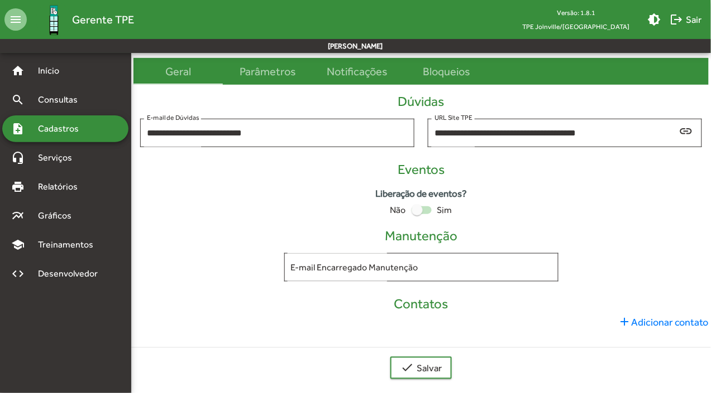
scroll to position [108, 0]
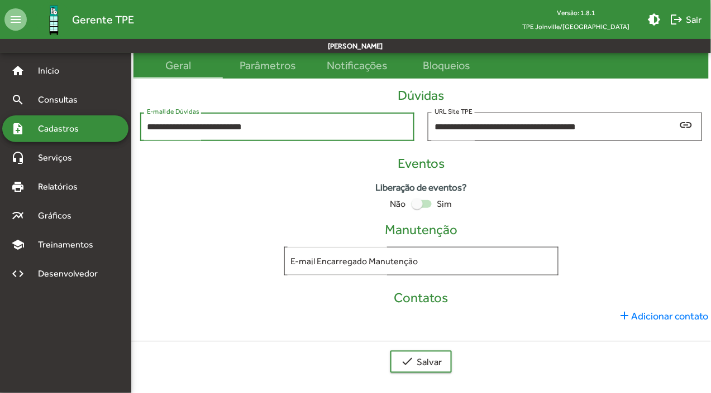
click at [285, 124] on input "**********" at bounding box center [277, 127] width 261 height 10
drag, startPoint x: 285, startPoint y: 124, endPoint x: 280, endPoint y: 126, distance: 5.8
click at [285, 124] on input "**********" at bounding box center [277, 127] width 261 height 10
click at [425, 261] on input "E-mail Encarregado Manutenção" at bounding box center [421, 262] width 261 height 10
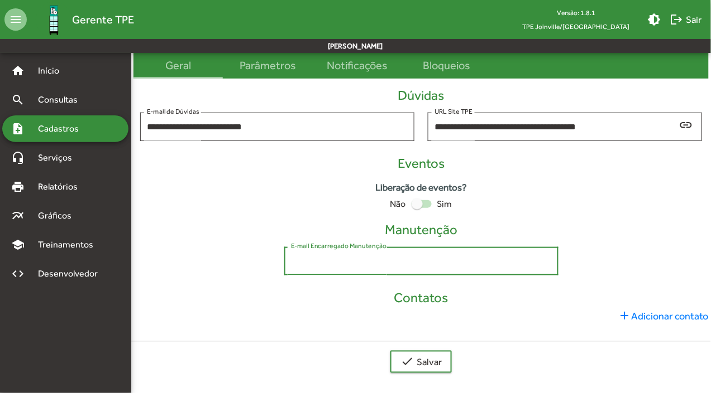
type input "**********"
click at [647, 314] on span "add Adicionar contato" at bounding box center [663, 316] width 90 height 15
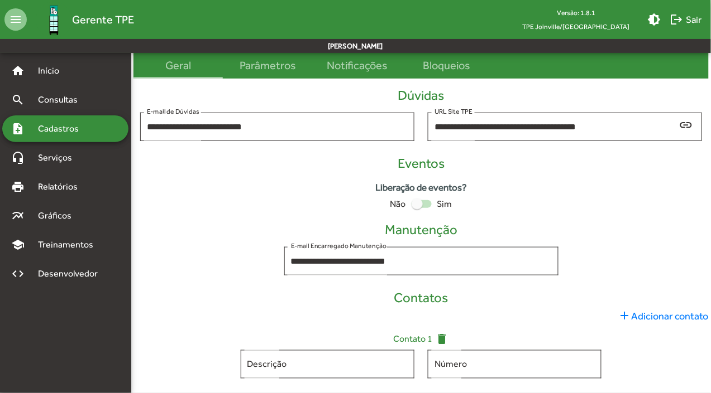
scroll to position [160, 0]
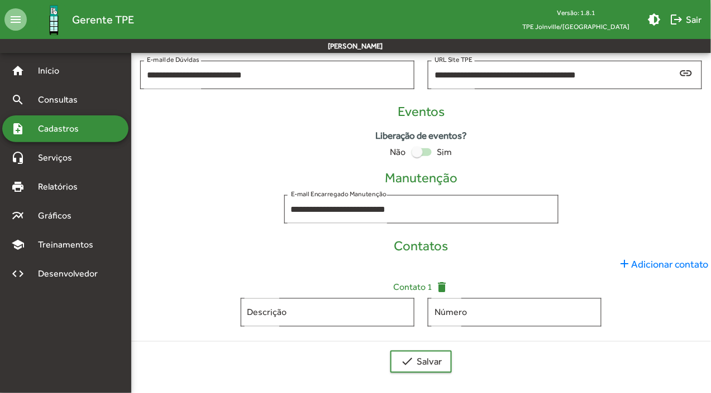
click at [261, 260] on div "add Adicionar contato" at bounding box center [420, 264] width 575 height 15
click at [412, 361] on mat-icon "check" at bounding box center [406, 362] width 13 height 13
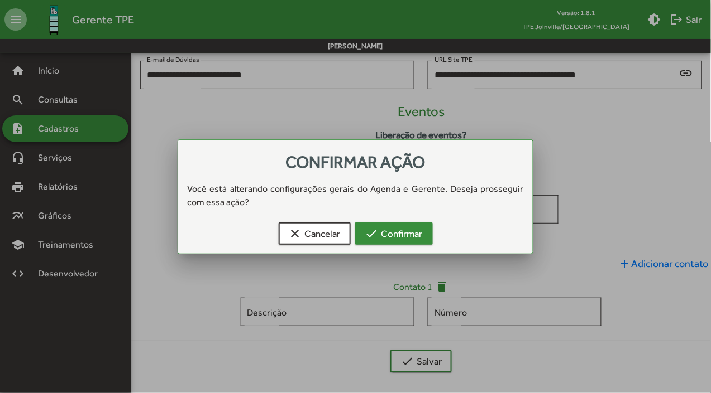
click at [395, 232] on span "check Confirmar" at bounding box center [393, 234] width 57 height 20
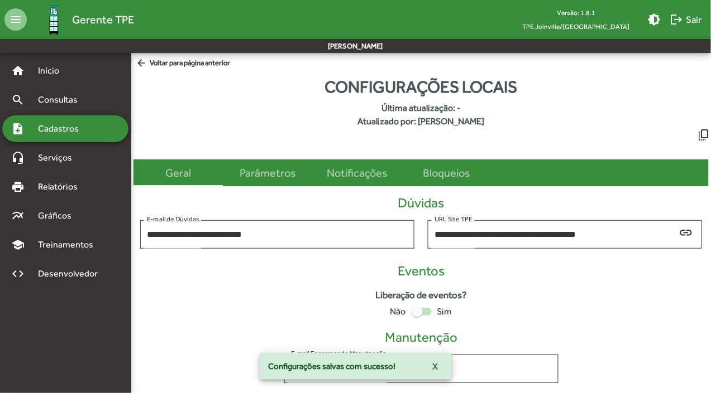
scroll to position [108, 0]
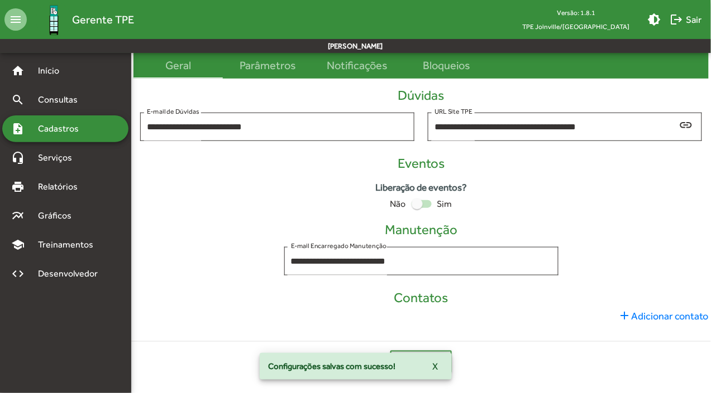
click at [570, 215] on div "**********" at bounding box center [420, 206] width 575 height 254
click at [270, 62] on div "Parâmetros" at bounding box center [267, 65] width 56 height 17
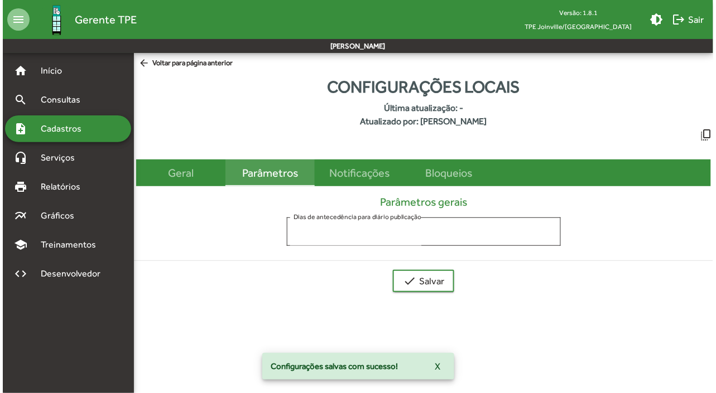
scroll to position [0, 0]
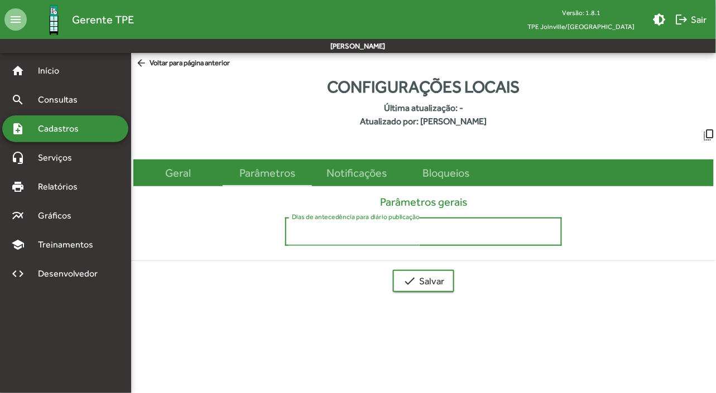
click at [358, 236] on input "*" at bounding box center [423, 232] width 263 height 10
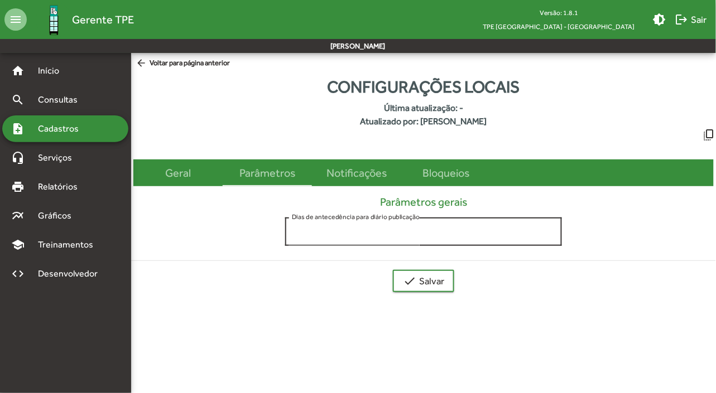
click at [342, 224] on div "* Dias de antecedência para diário publicação" at bounding box center [423, 230] width 263 height 31
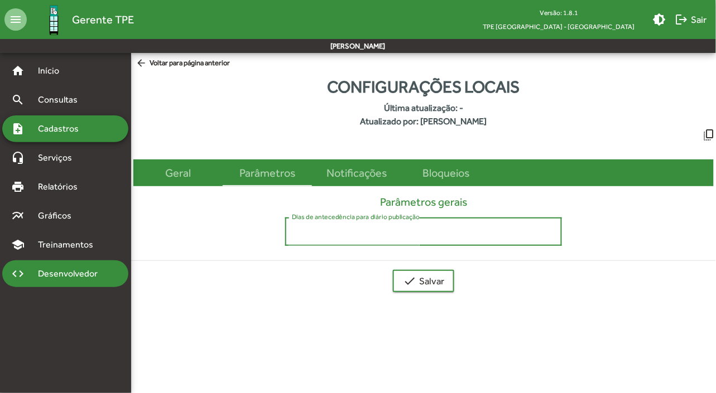
type input "**"
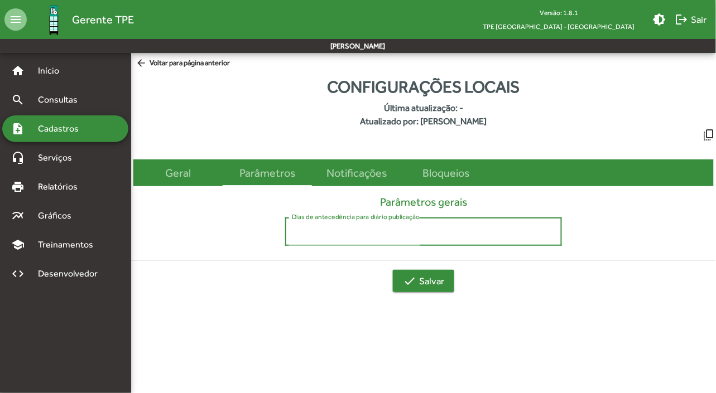
click at [430, 285] on span "check Salvar" at bounding box center [423, 281] width 41 height 20
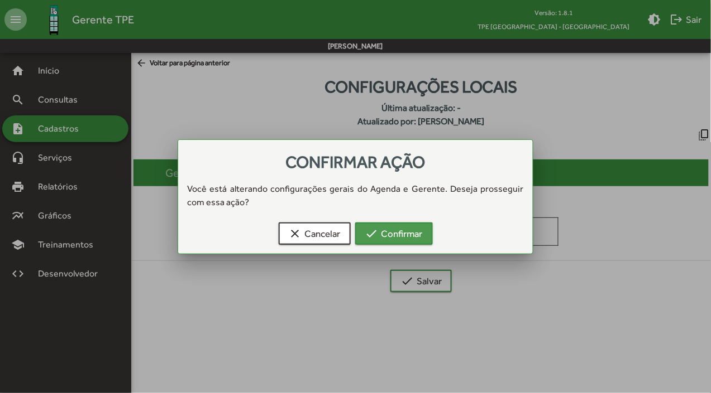
click at [399, 238] on span "check Confirmar" at bounding box center [393, 234] width 57 height 20
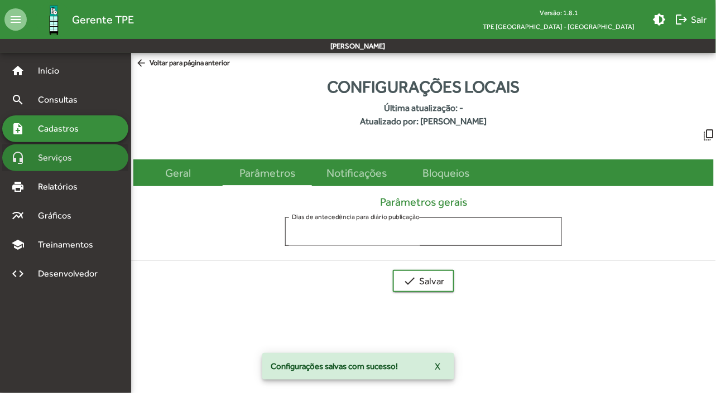
click at [60, 162] on span "Serviços" at bounding box center [59, 157] width 56 height 13
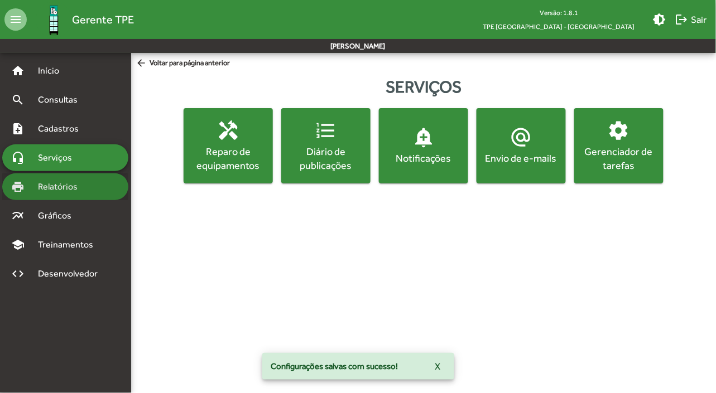
click at [61, 180] on span "Relatórios" at bounding box center [61, 186] width 61 height 13
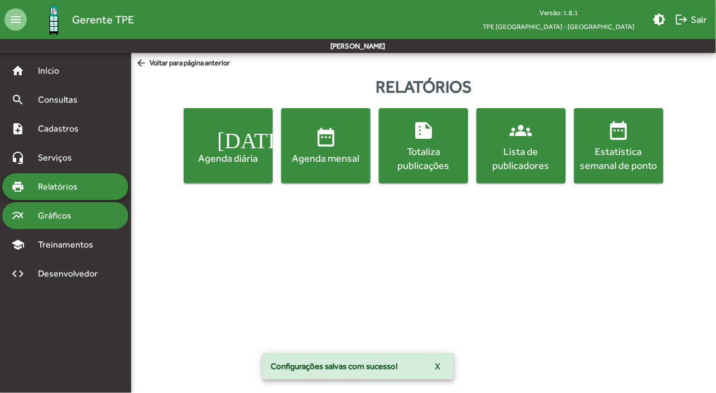
click at [60, 209] on span "Gráficos" at bounding box center [58, 215] width 55 height 13
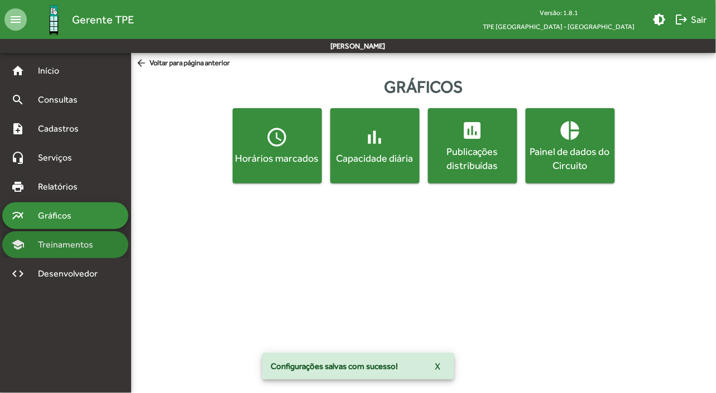
click at [68, 244] on span "Treinamentos" at bounding box center [68, 244] width 75 height 13
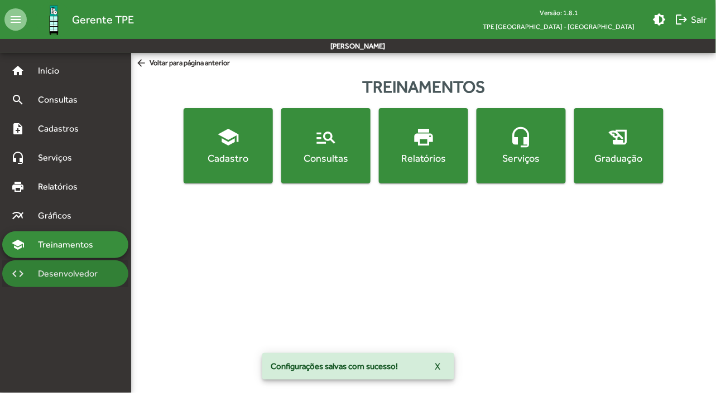
click at [76, 272] on span "Desenvolvedor" at bounding box center [70, 273] width 79 height 13
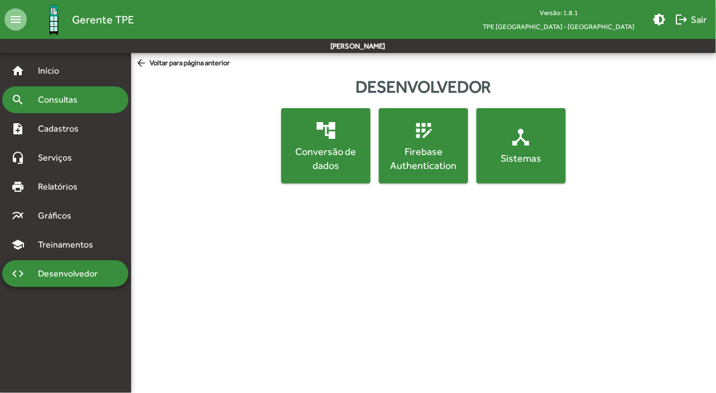
click at [77, 98] on span "Consultas" at bounding box center [61, 99] width 61 height 13
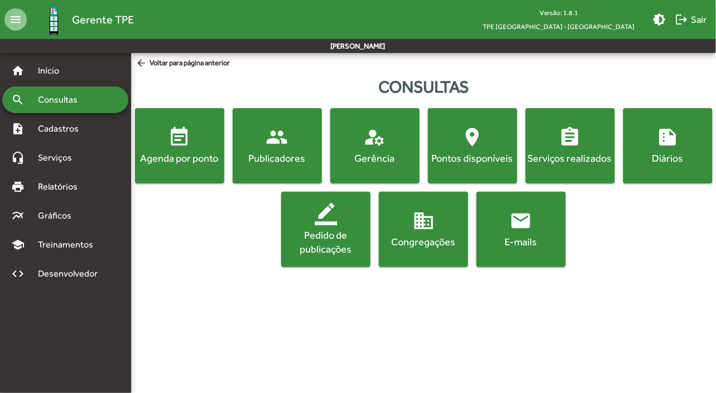
click at [400, 281] on html "menu Gerente TPE Versão: 1.8.1 TPE São Paulo - Centro brightness_medium logout …" at bounding box center [358, 140] width 716 height 281
click at [434, 281] on html "menu Gerente TPE Versão: 1.8.1 TPE São Paulo - Centro brightness_medium logout …" at bounding box center [358, 140] width 716 height 281
click at [520, 244] on div "E-mails" at bounding box center [521, 242] width 85 height 14
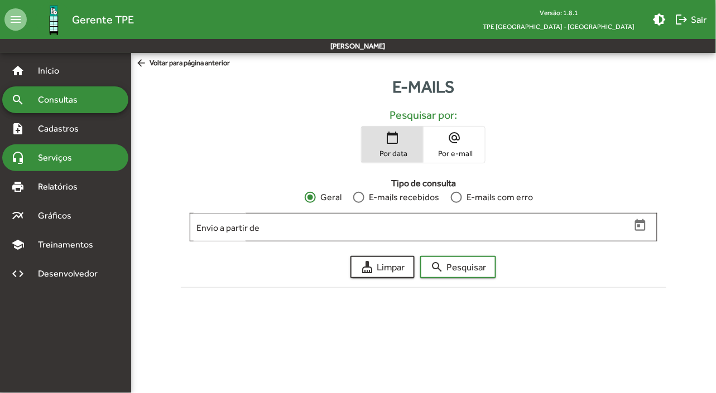
click at [68, 166] on div "headset_mic Serviços" at bounding box center [65, 158] width 126 height 27
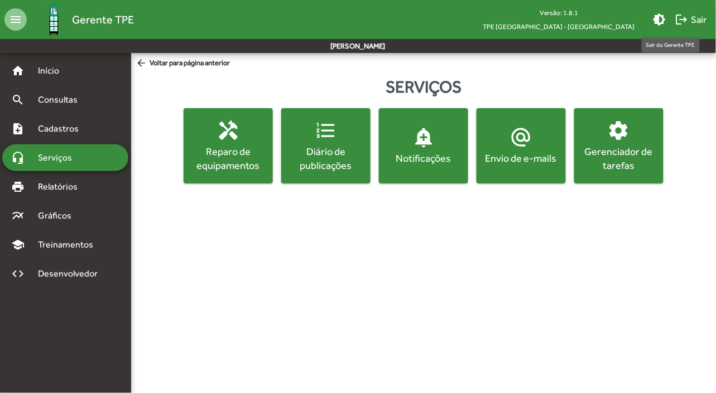
click at [692, 22] on span "logout Sair" at bounding box center [691, 19] width 32 height 20
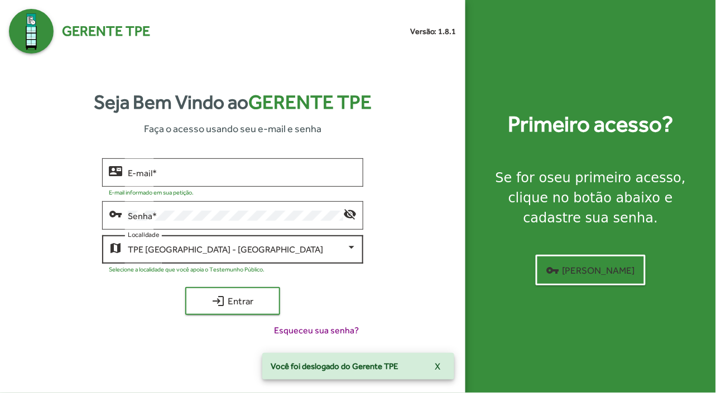
click at [227, 252] on div "TPE [GEOGRAPHIC_DATA] - [GEOGRAPHIC_DATA]" at bounding box center [237, 250] width 219 height 10
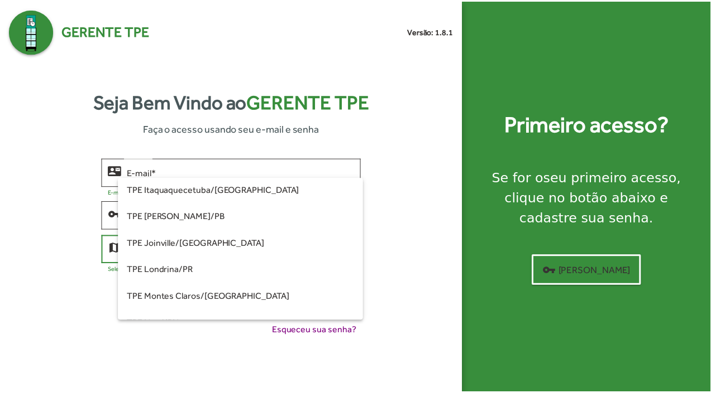
scroll to position [60, 0]
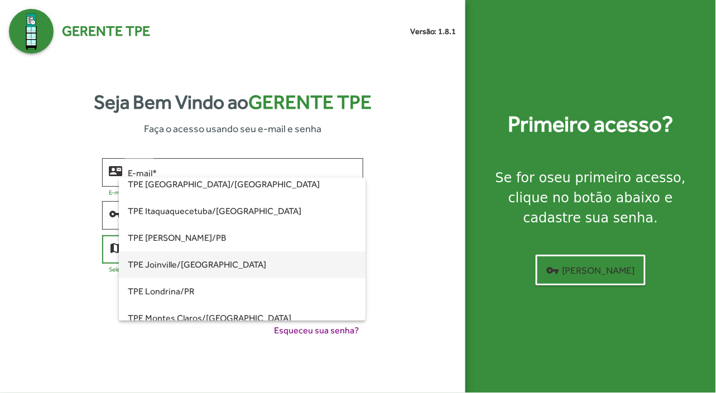
click at [233, 261] on span "TPE Joinville/[GEOGRAPHIC_DATA]" at bounding box center [242, 265] width 229 height 27
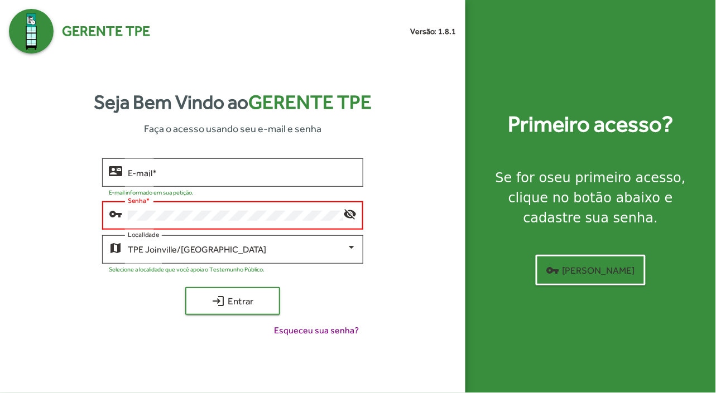
type input "**********"
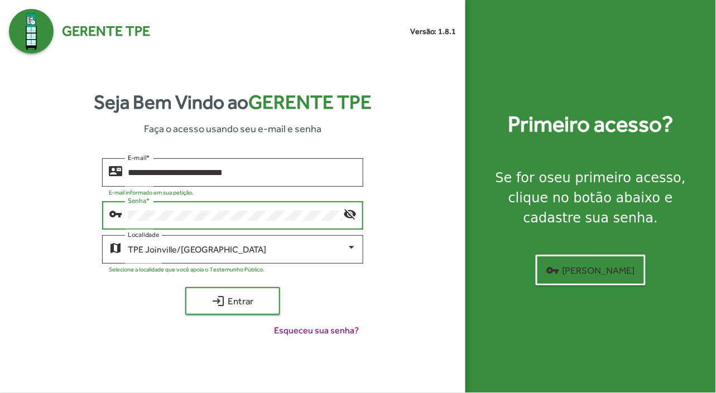
click at [185, 287] on button "login Entrar" at bounding box center [232, 301] width 95 height 28
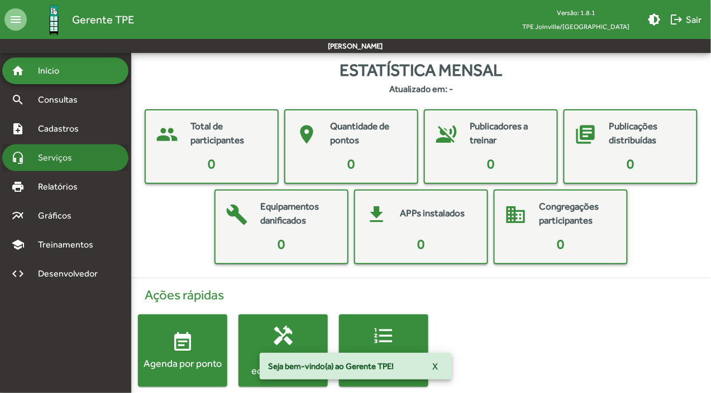
click at [78, 160] on span "Serviços" at bounding box center [59, 157] width 56 height 13
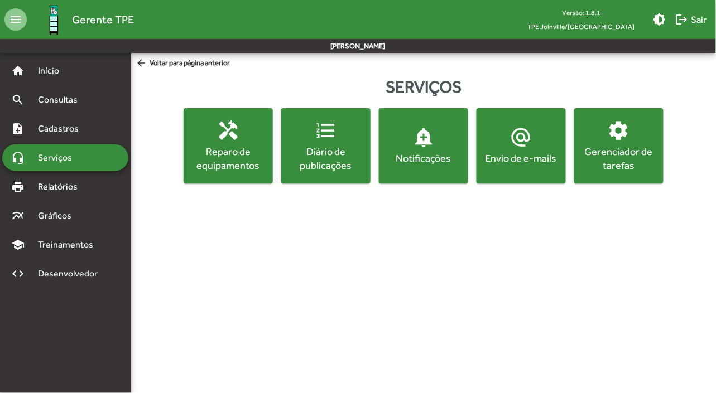
click at [413, 160] on div "Notificações" at bounding box center [423, 158] width 85 height 14
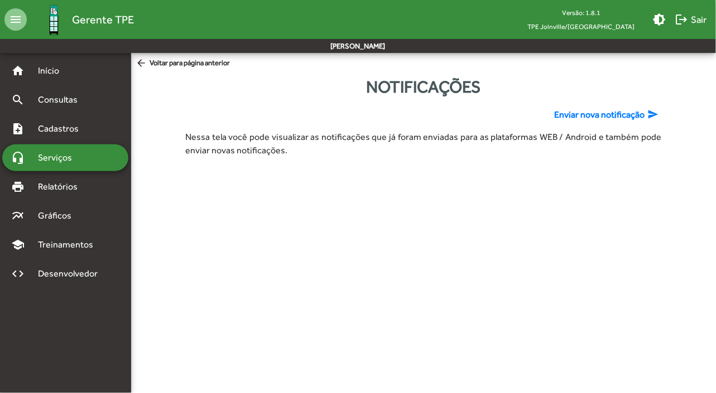
click at [603, 80] on div "Notificações" at bounding box center [423, 86] width 485 height 25
click at [607, 116] on span "Enviar nova notificação" at bounding box center [600, 114] width 90 height 13
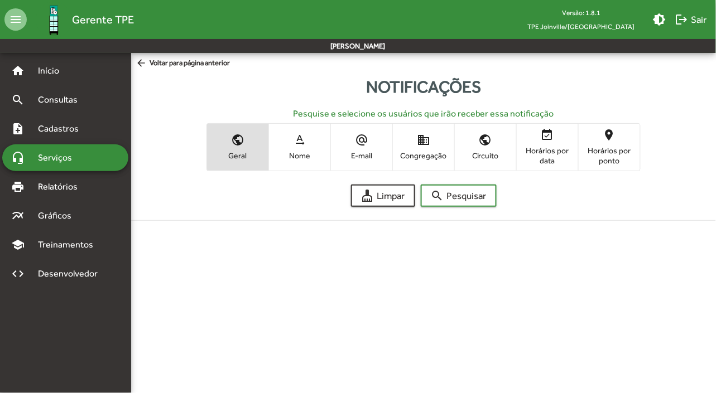
click at [291, 156] on span "Nome" at bounding box center [300, 156] width 56 height 10
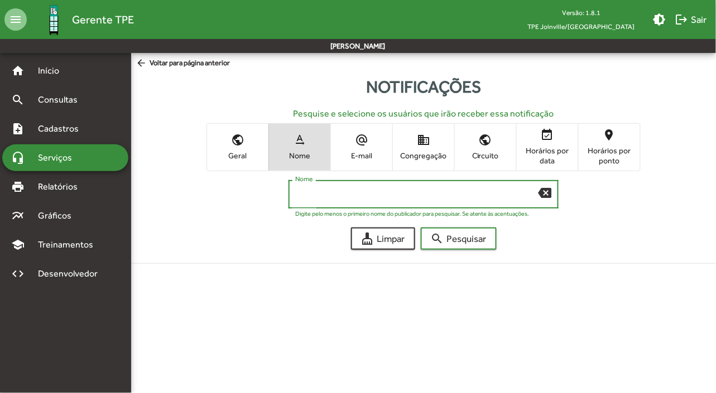
click at [328, 194] on input "Nome" at bounding box center [416, 195] width 243 height 10
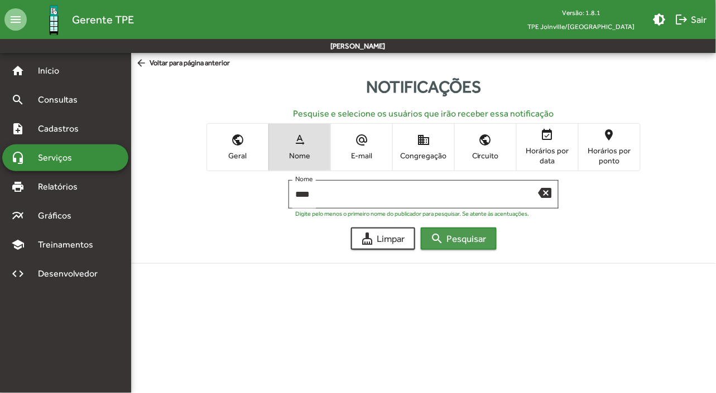
click at [469, 234] on span "search Pesquisar" at bounding box center [459, 239] width 56 height 20
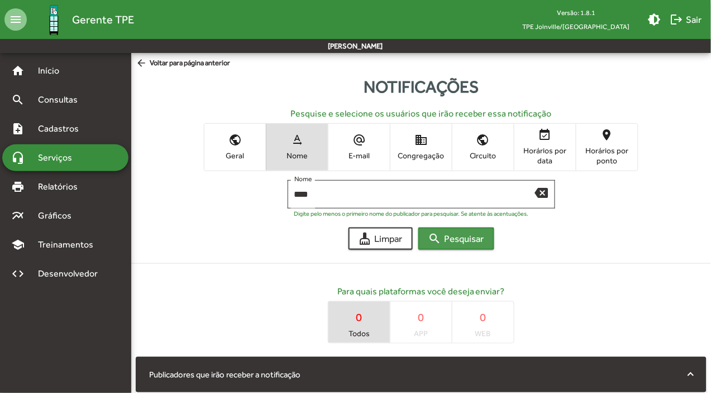
click at [462, 235] on span "search Pesquisar" at bounding box center [456, 239] width 56 height 20
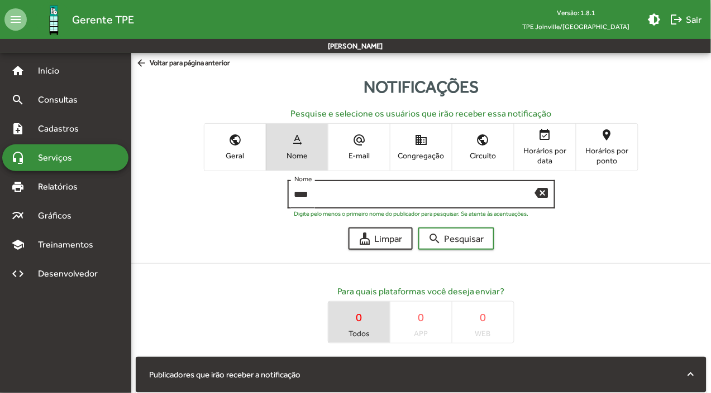
click at [469, 203] on div "**** Nome" at bounding box center [414, 193] width 241 height 31
click at [472, 191] on input "****" at bounding box center [414, 195] width 241 height 10
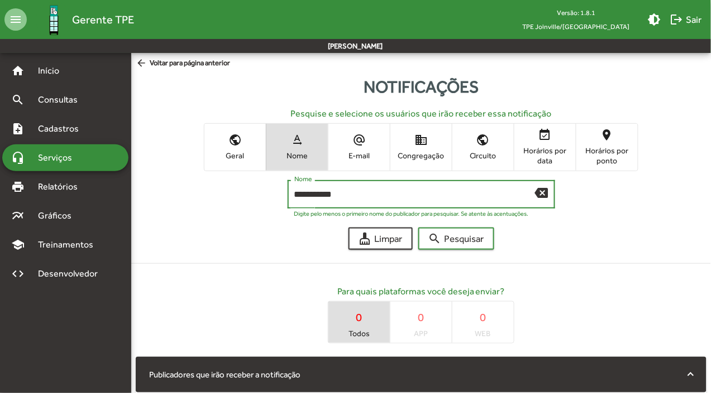
type input "**********"
click at [418, 228] on button "search Pesquisar" at bounding box center [456, 239] width 76 height 22
click at [478, 243] on span "search Pesquisar" at bounding box center [456, 239] width 56 height 20
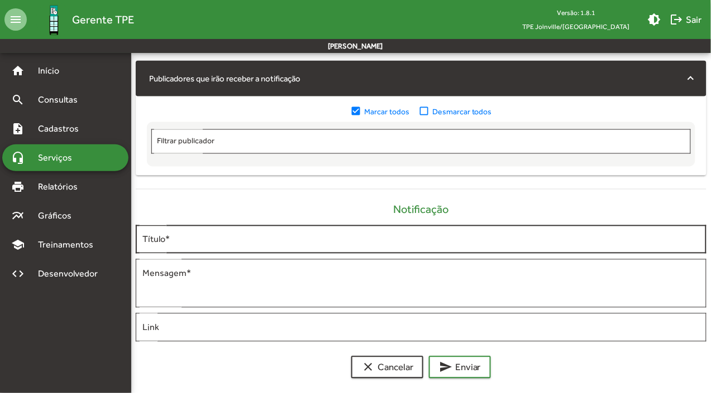
scroll to position [302, 0]
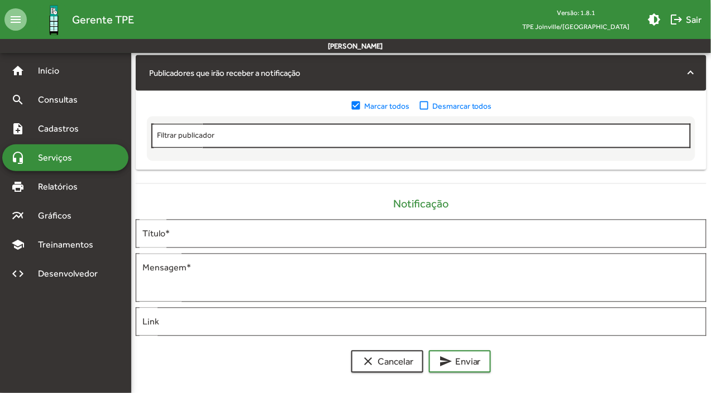
click at [514, 127] on div "Filtrar publicador" at bounding box center [420, 135] width 527 height 27
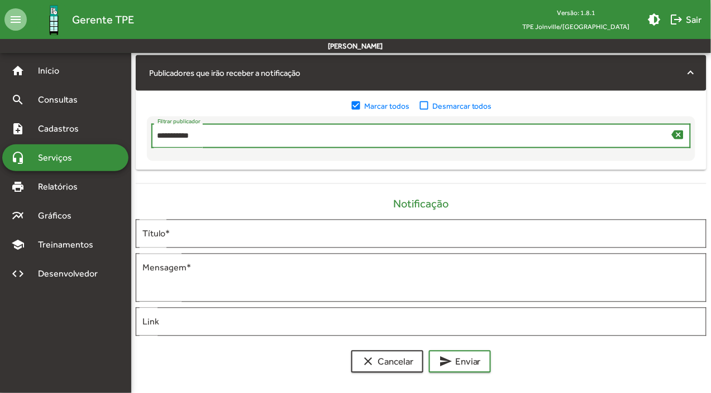
type input "**********"
click at [528, 137] on input "**********" at bounding box center [414, 136] width 514 height 9
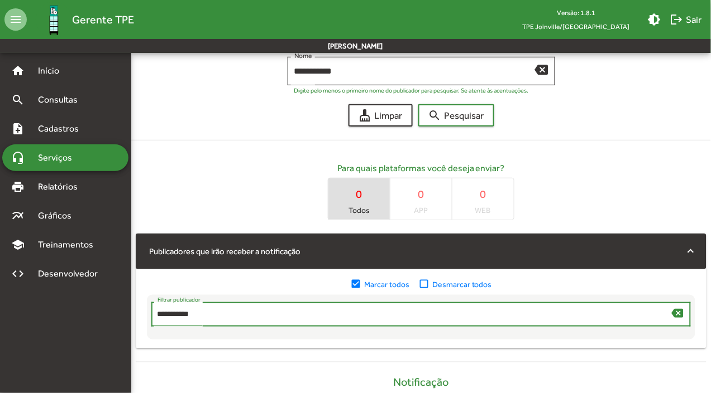
scroll to position [0, 0]
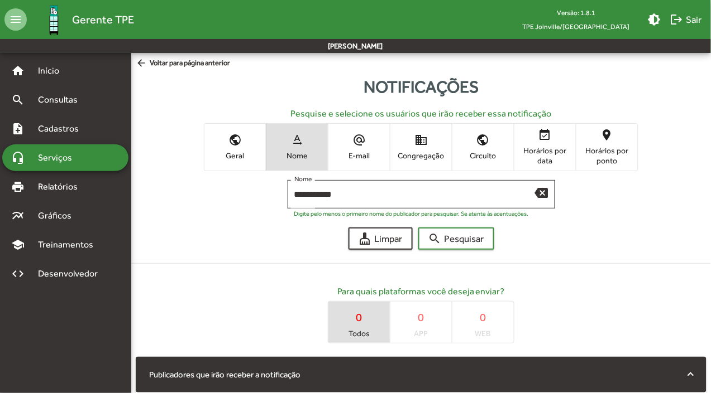
click at [228, 146] on mat-icon "public" at bounding box center [234, 139] width 13 height 13
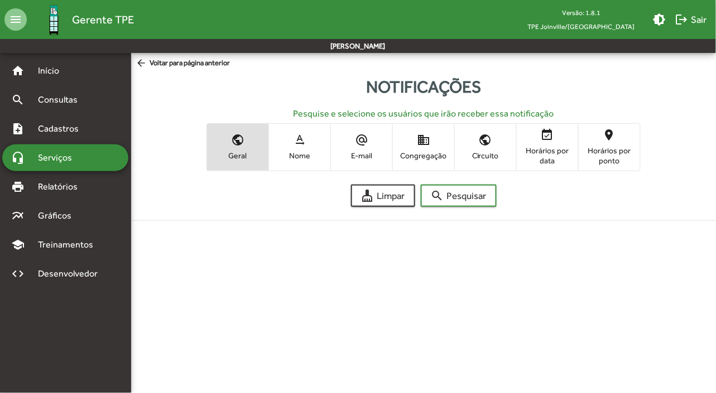
click at [311, 140] on span "text_rotation_none Nome" at bounding box center [299, 147] width 61 height 36
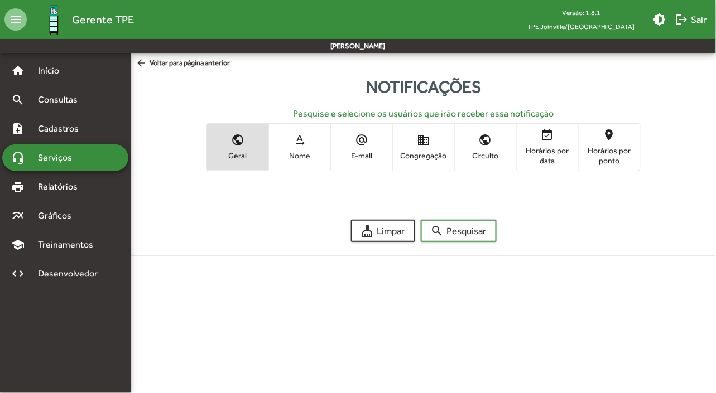
click at [434, 155] on span "Congregação" at bounding box center [424, 156] width 56 height 10
click at [481, 152] on span "Circuito" at bounding box center [486, 156] width 56 height 10
click at [411, 231] on button "cleaning_services Limpar" at bounding box center [383, 231] width 64 height 22
click at [434, 156] on span "Congregação" at bounding box center [424, 156] width 56 height 10
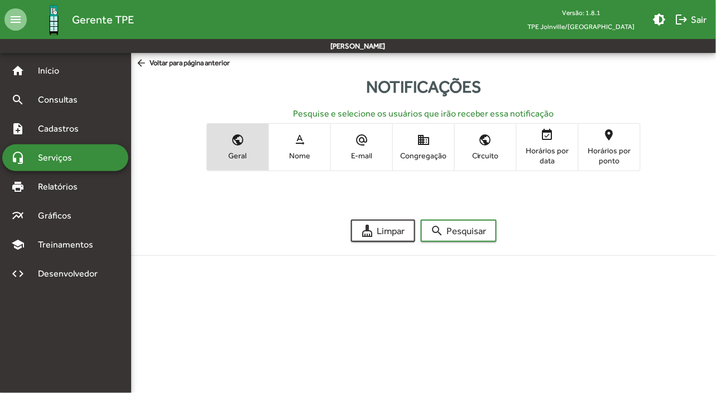
click at [363, 153] on span "E-mail" at bounding box center [362, 156] width 56 height 10
click at [304, 156] on span "Nome" at bounding box center [300, 156] width 56 height 10
click at [397, 229] on span "cleaning_services Limpar" at bounding box center [383, 231] width 44 height 20
click at [212, 60] on span "arrow_back Voltar para página anterior" at bounding box center [183, 63] width 94 height 12
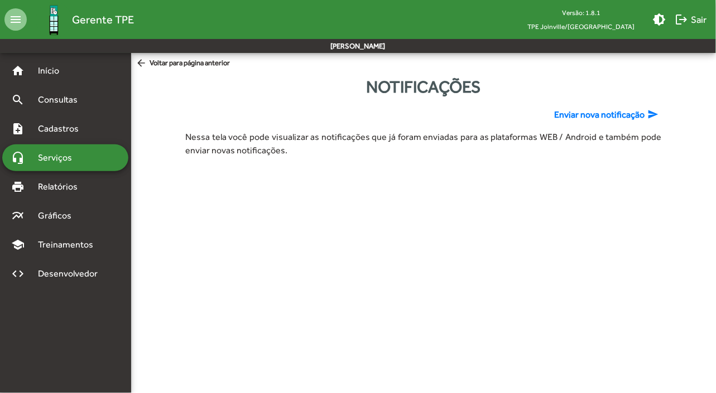
click at [617, 113] on span "Enviar nova notificação" at bounding box center [600, 114] width 90 height 13
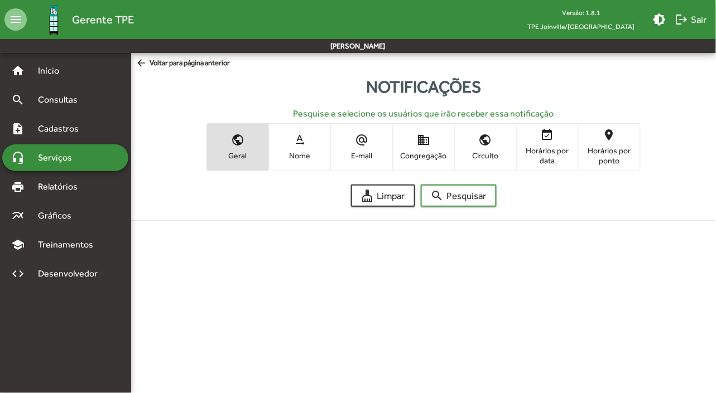
click at [293, 147] on span "text_rotation_none Nome" at bounding box center [299, 147] width 61 height 36
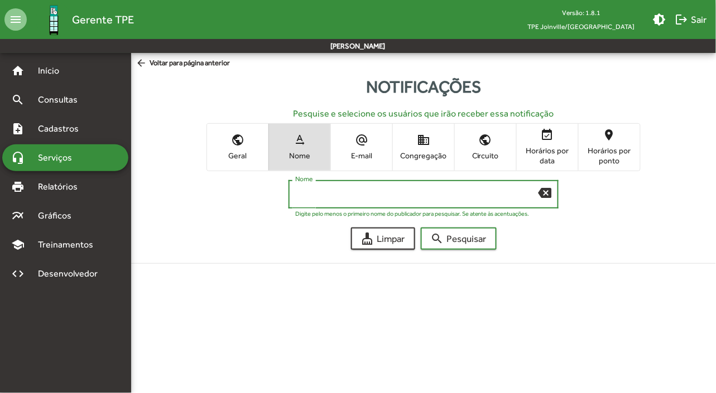
click at [348, 194] on input "Nome" at bounding box center [416, 195] width 243 height 10
type input "**********"
click at [458, 238] on span "search Pesquisar" at bounding box center [459, 239] width 56 height 20
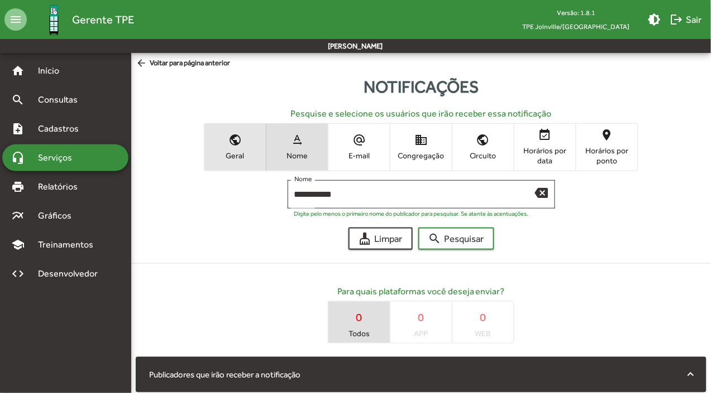
click at [233, 148] on span "public Geral" at bounding box center [234, 147] width 61 height 36
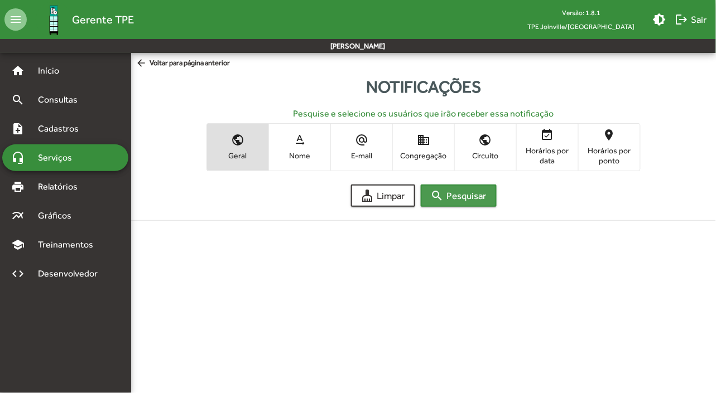
click at [454, 193] on span "search Pesquisar" at bounding box center [459, 196] width 56 height 20
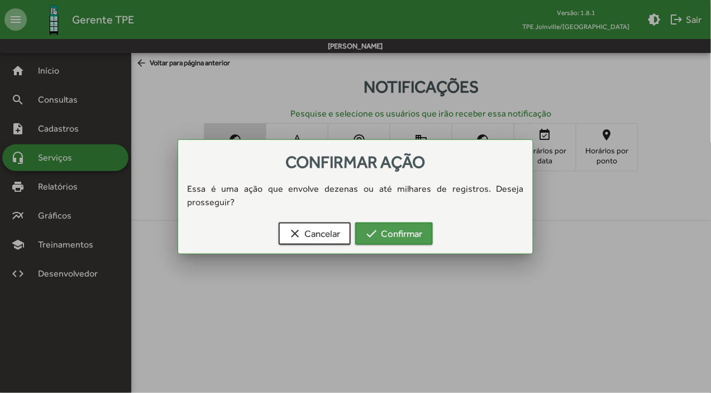
click at [414, 224] on span "check Confirmar" at bounding box center [393, 234] width 57 height 20
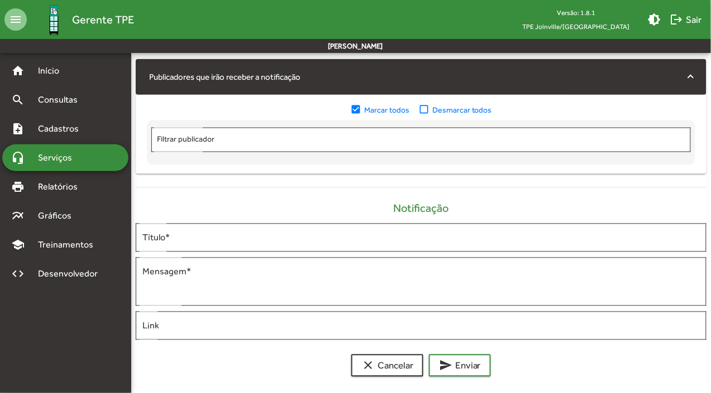
scroll to position [260, 0]
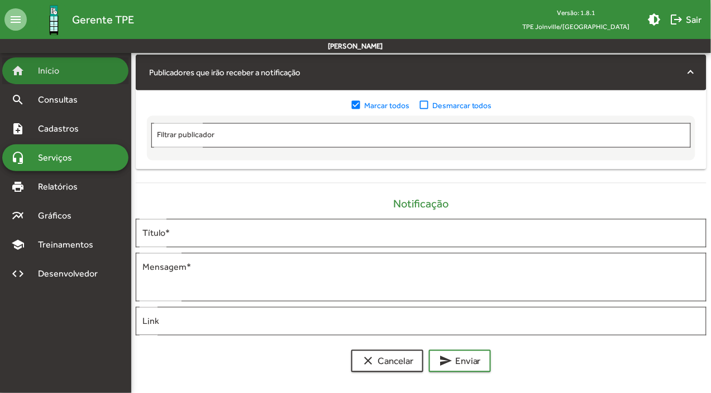
click at [67, 70] on span "Início" at bounding box center [53, 70] width 44 height 13
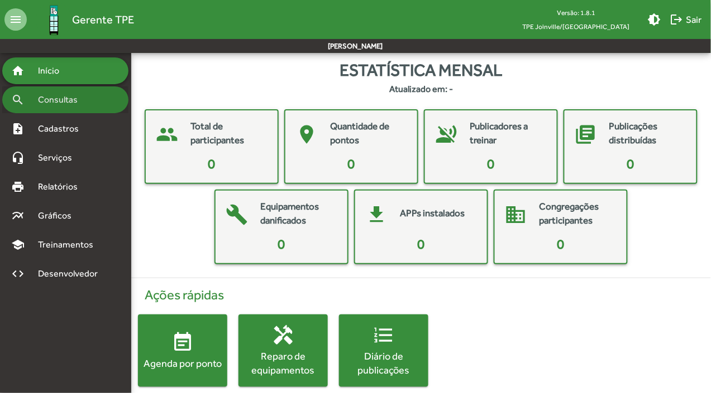
click at [63, 98] on span "Consultas" at bounding box center [61, 99] width 61 height 13
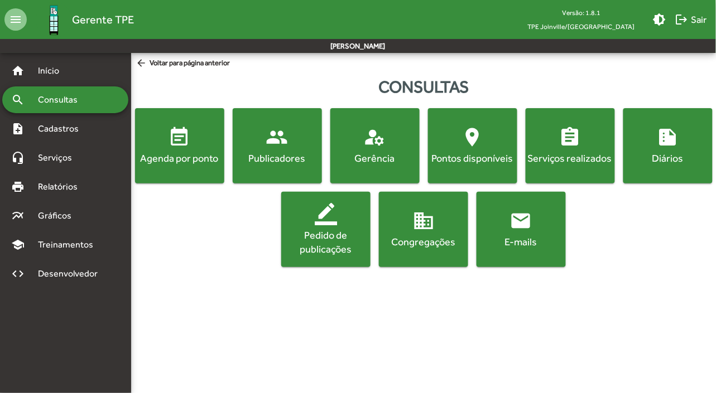
click at [278, 151] on div "Publicadores" at bounding box center [277, 158] width 85 height 14
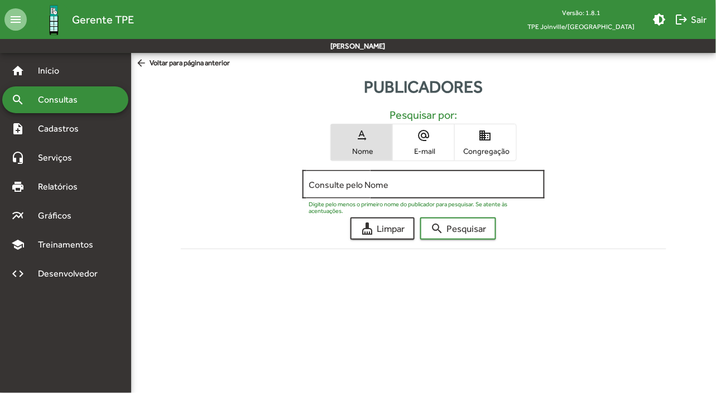
click at [352, 183] on input "Consulte pelo Nome" at bounding box center [423, 185] width 229 height 10
type input "****"
click at [420, 218] on button "search Pesquisar" at bounding box center [458, 229] width 76 height 22
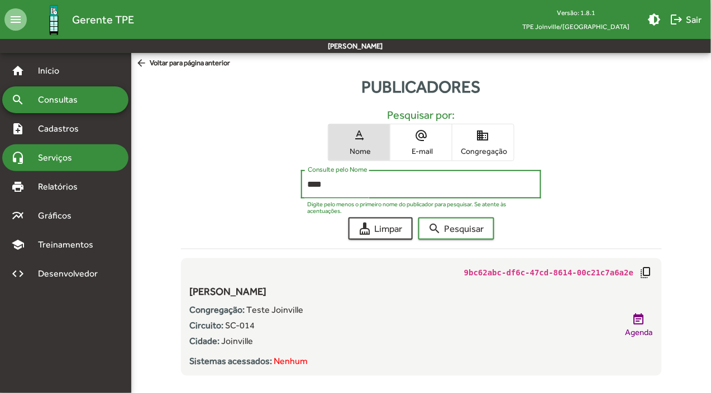
click at [79, 163] on span "Serviços" at bounding box center [59, 157] width 56 height 13
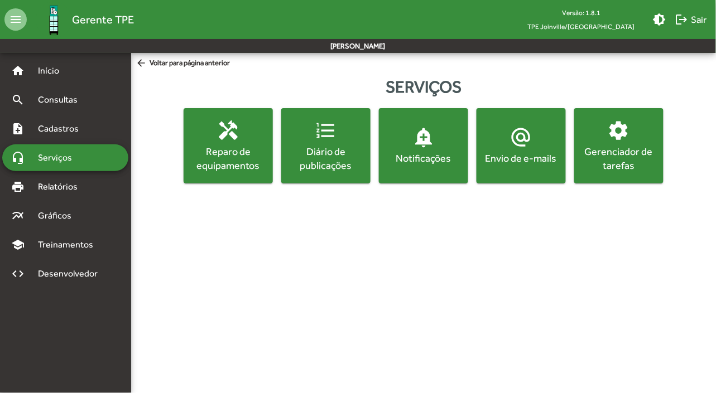
click at [416, 154] on div "Notificações" at bounding box center [423, 158] width 85 height 14
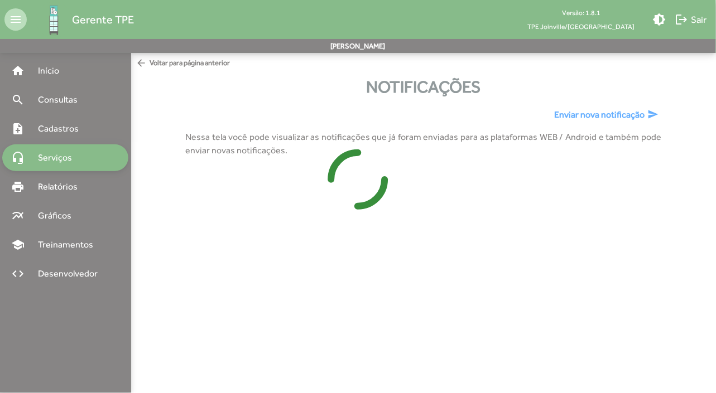
drag, startPoint x: 569, startPoint y: 112, endPoint x: 568, endPoint y: 118, distance: 6.2
click at [569, 114] on div at bounding box center [358, 196] width 716 height 393
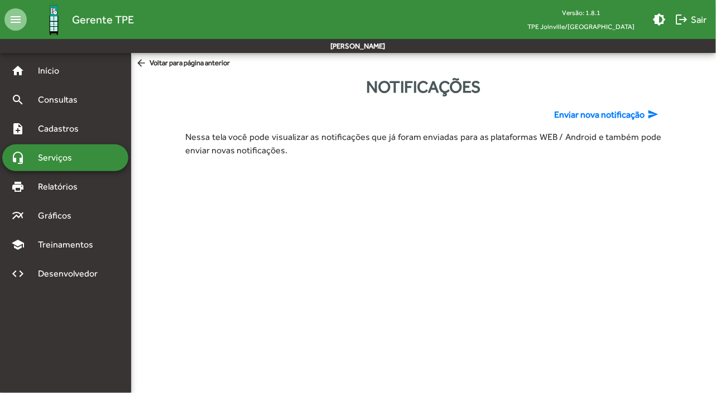
click at [568, 118] on span "Enviar nova notificação" at bounding box center [600, 114] width 90 height 13
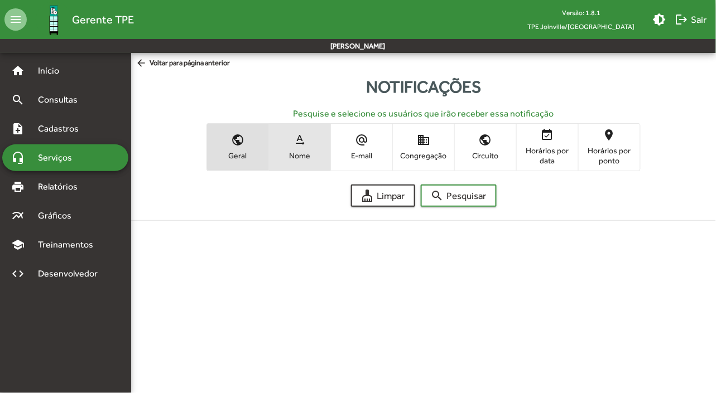
click at [285, 158] on span "Nome" at bounding box center [300, 156] width 56 height 10
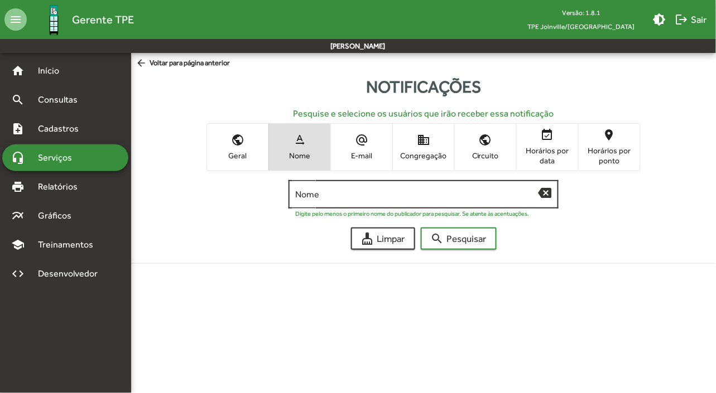
click at [319, 190] on input "Nome" at bounding box center [416, 195] width 243 height 10
type input "****"
click at [421, 228] on button "search Pesquisar" at bounding box center [459, 239] width 76 height 22
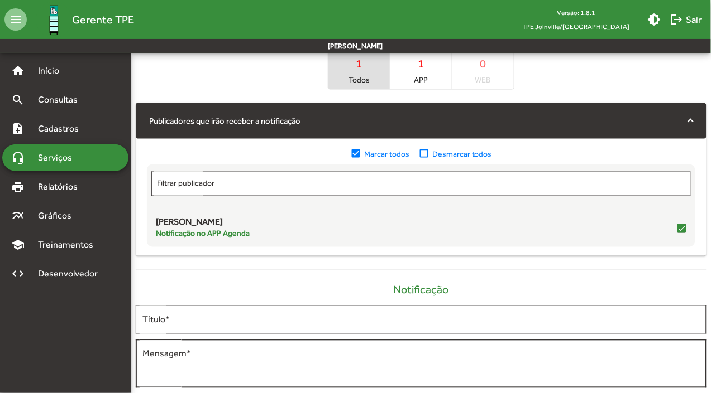
scroll to position [339, 0]
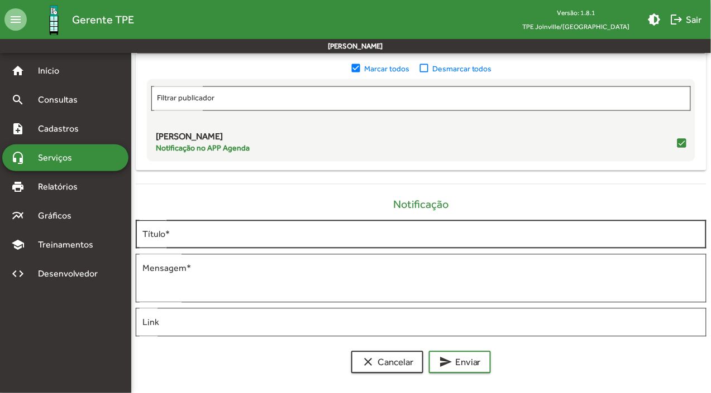
click at [293, 238] on input "Título *" at bounding box center [420, 235] width 557 height 10
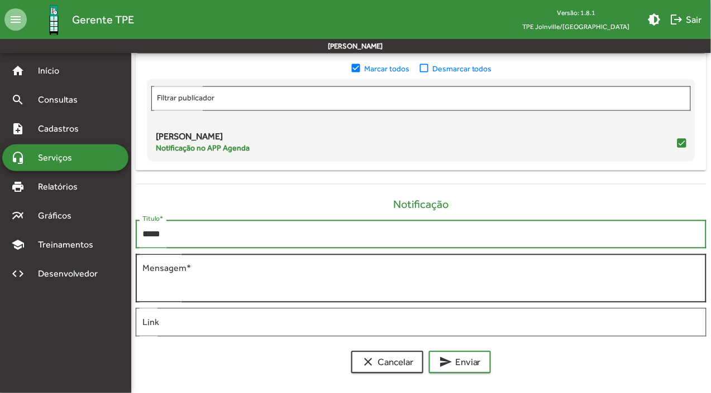
type input "*****"
click at [301, 269] on textarea "Mensagem *" at bounding box center [420, 279] width 557 height 32
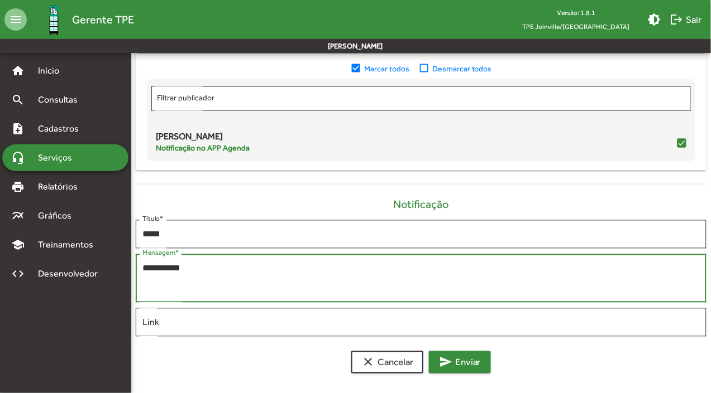
type textarea "**********"
click at [429, 362] on button "send Enviar" at bounding box center [460, 363] width 62 height 22
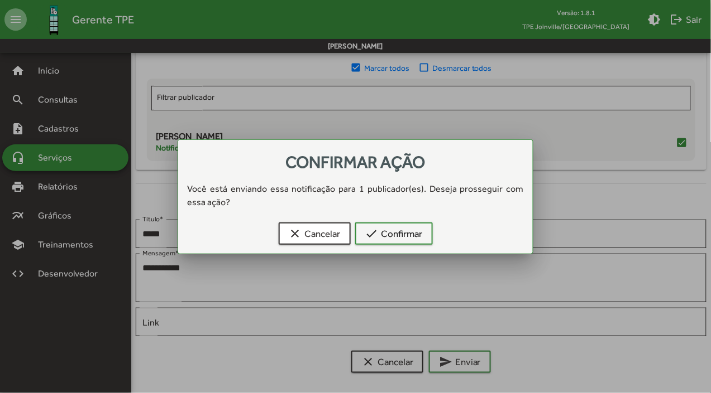
scroll to position [0, 0]
click at [416, 233] on span "check Confirmar" at bounding box center [393, 234] width 57 height 20
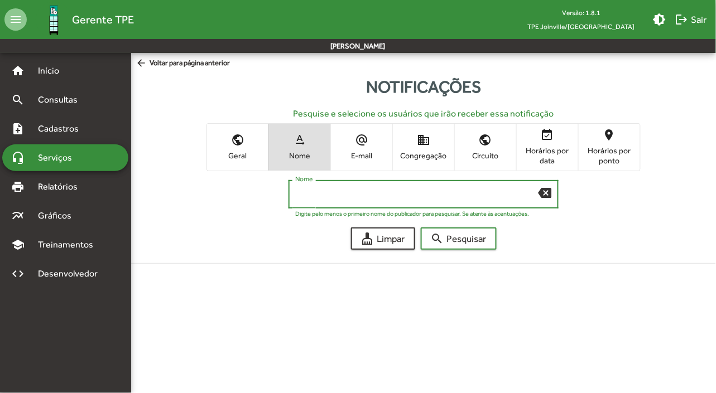
click at [340, 197] on input "Nome" at bounding box center [416, 195] width 243 height 10
type input "****"
click at [421, 228] on button "search Pesquisar" at bounding box center [459, 239] width 76 height 22
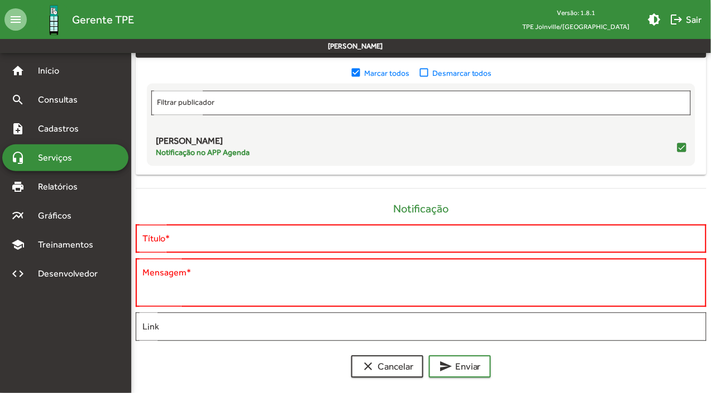
scroll to position [339, 0]
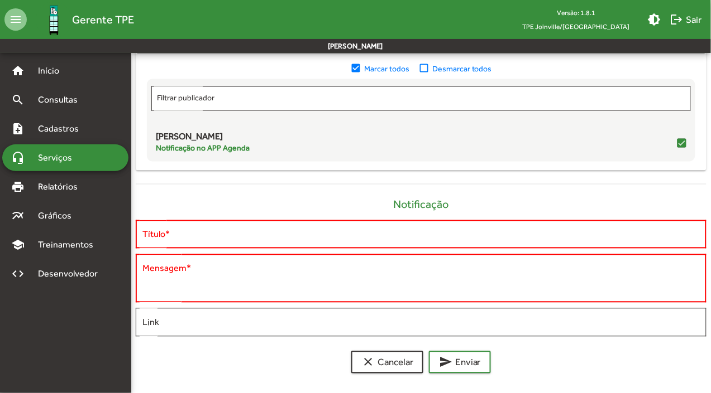
click at [373, 241] on div "Título *" at bounding box center [420, 233] width 557 height 31
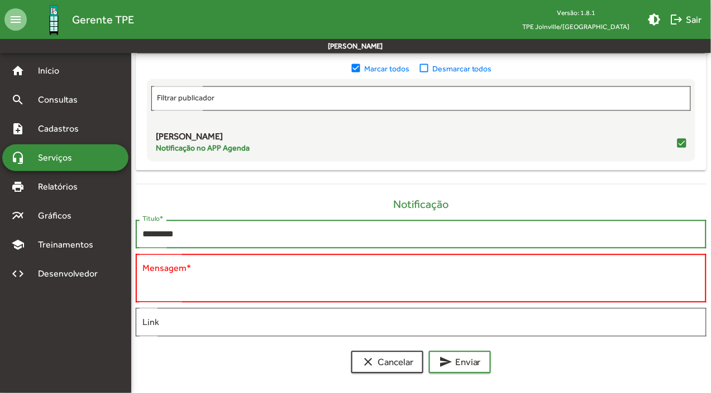
type input "*********"
click at [392, 277] on textarea "Mensagem *" at bounding box center [420, 279] width 557 height 32
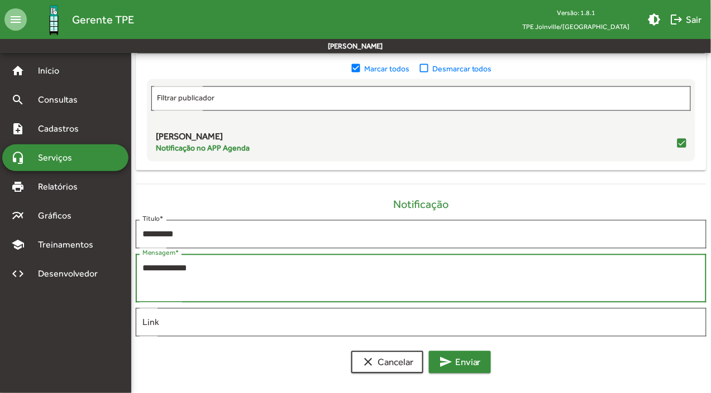
type textarea "**********"
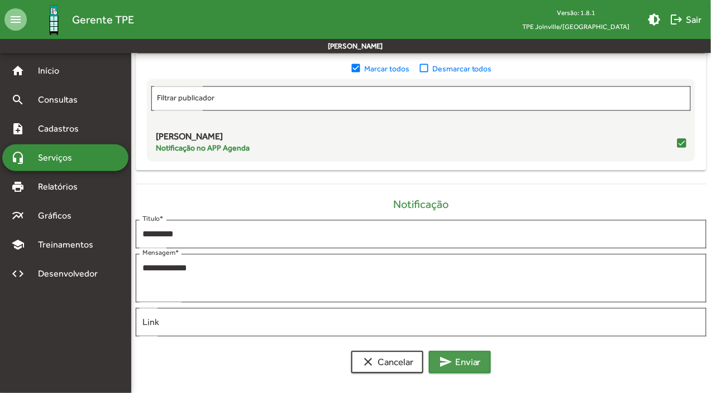
click at [454, 366] on span "send Enviar" at bounding box center [460, 363] width 42 height 20
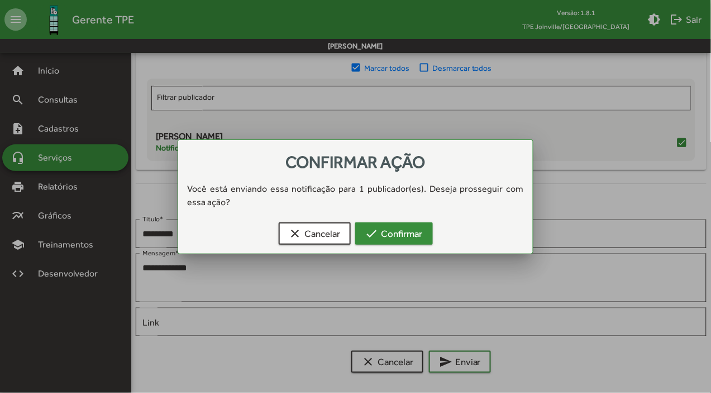
click at [376, 236] on mat-icon "check" at bounding box center [371, 233] width 13 height 13
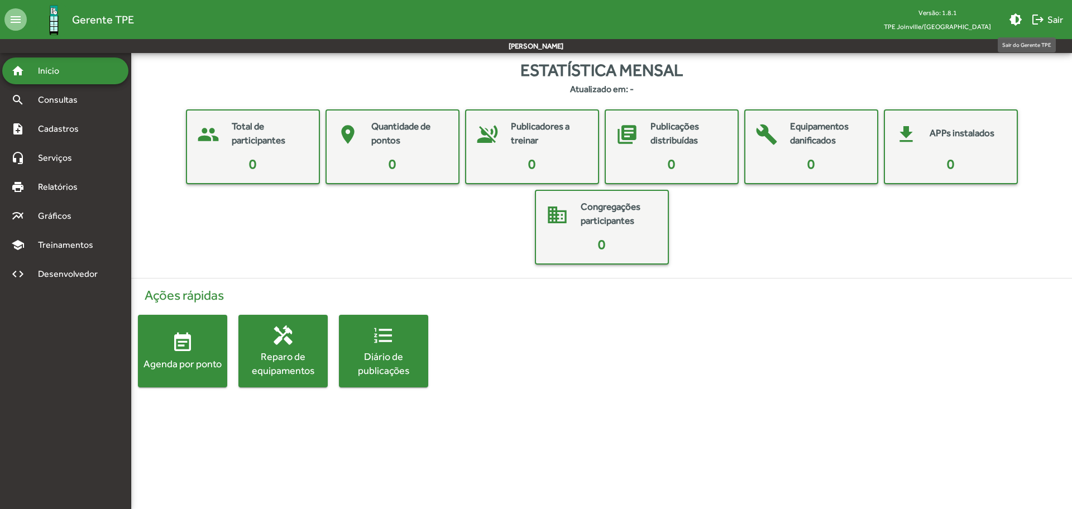
click at [1046, 18] on span "logout Sair" at bounding box center [1047, 19] width 32 height 20
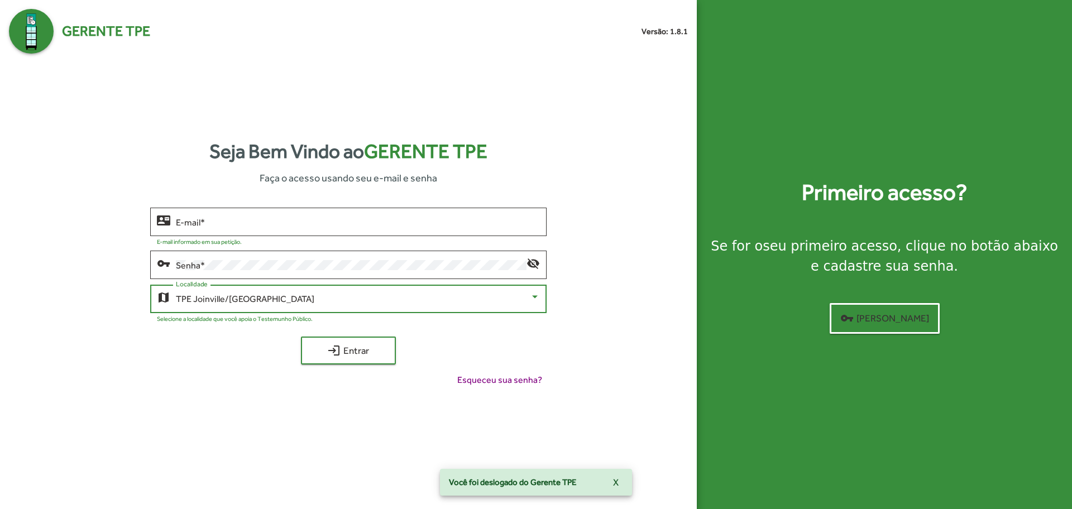
click at [210, 301] on span "TPE Joinville/[GEOGRAPHIC_DATA]" at bounding box center [245, 299] width 138 height 11
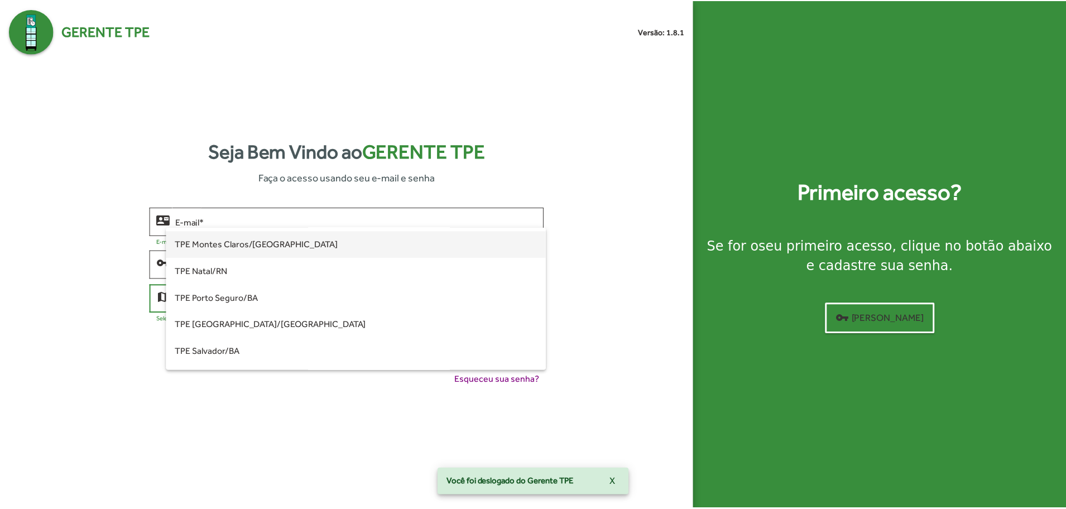
scroll to position [215, 0]
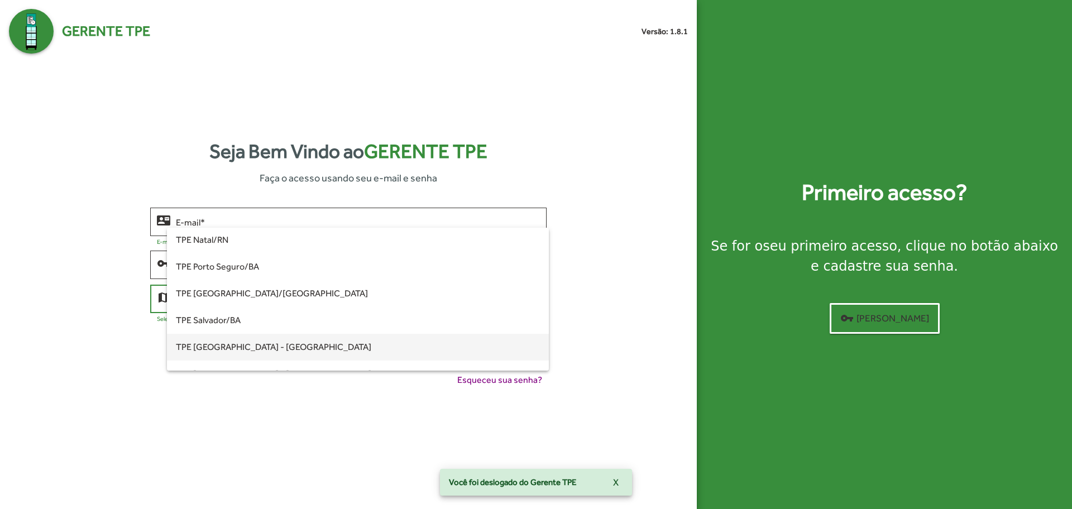
click at [222, 349] on span "TPE [GEOGRAPHIC_DATA] - [GEOGRAPHIC_DATA]" at bounding box center [357, 347] width 363 height 27
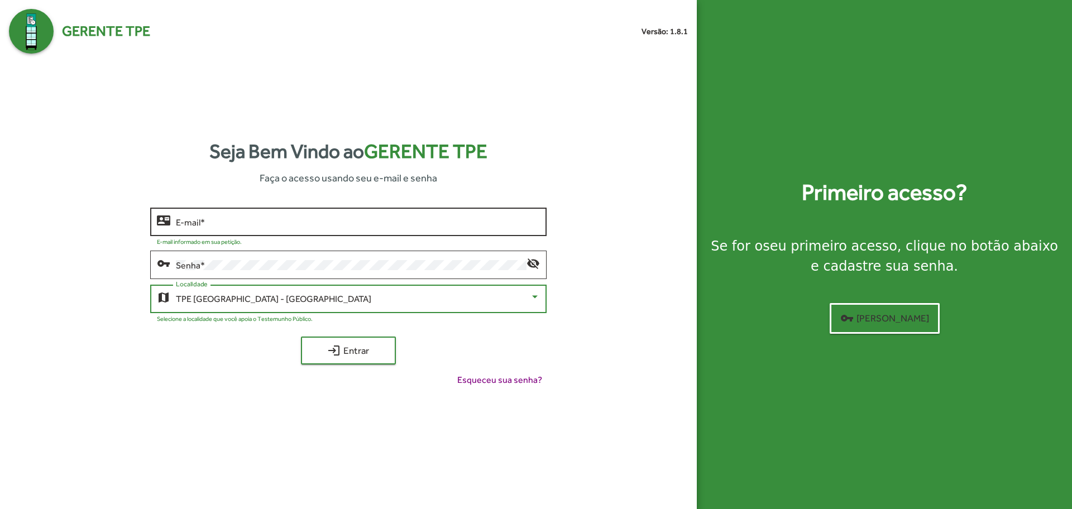
click at [296, 223] on input "E-mail *" at bounding box center [357, 222] width 363 height 10
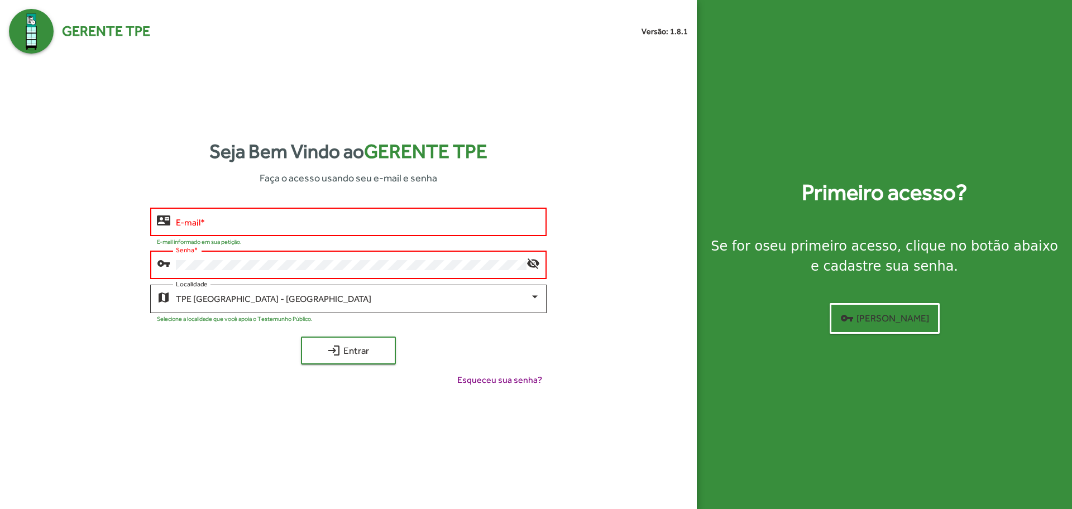
type input "**********"
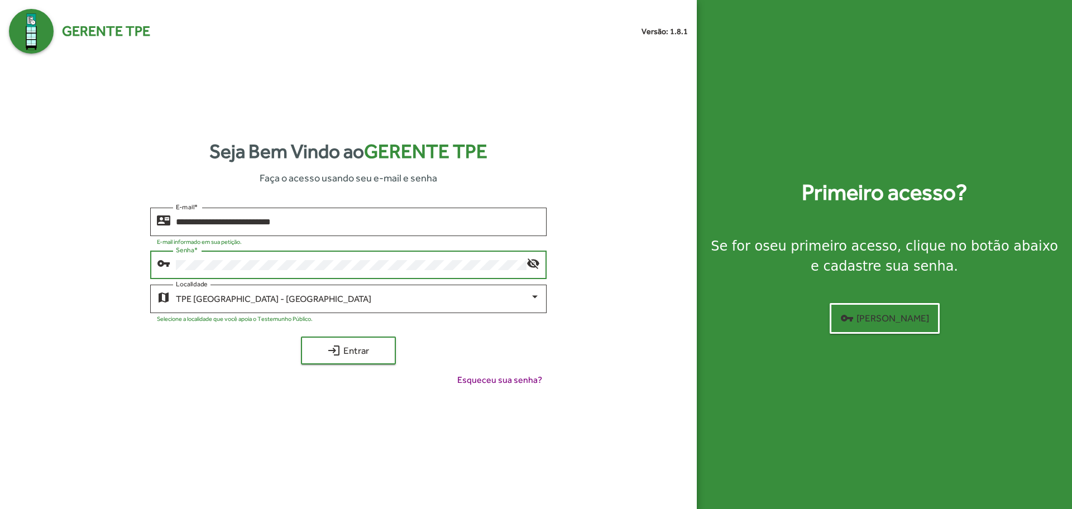
click at [301, 337] on button "login Entrar" at bounding box center [348, 351] width 95 height 28
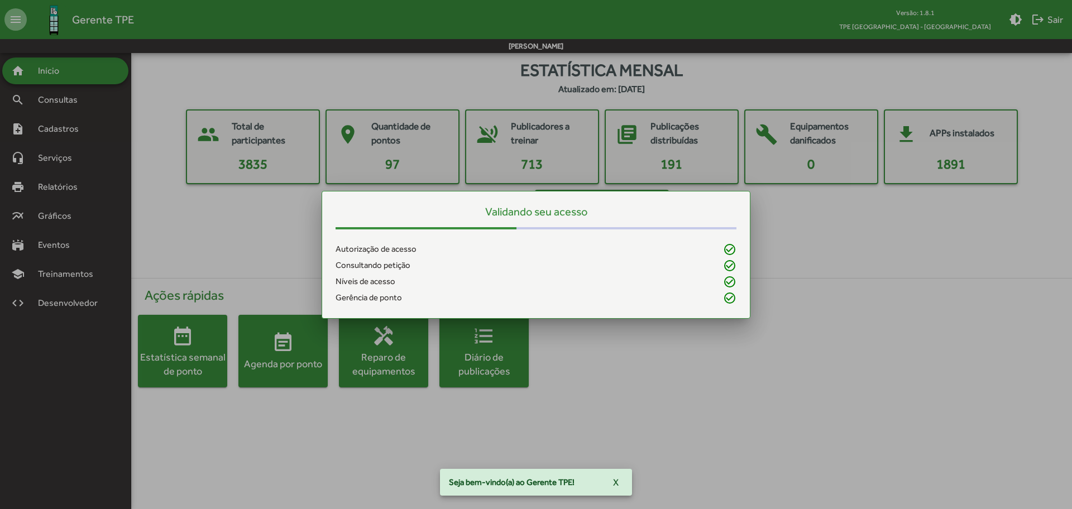
click at [55, 129] on div at bounding box center [536, 254] width 1072 height 509
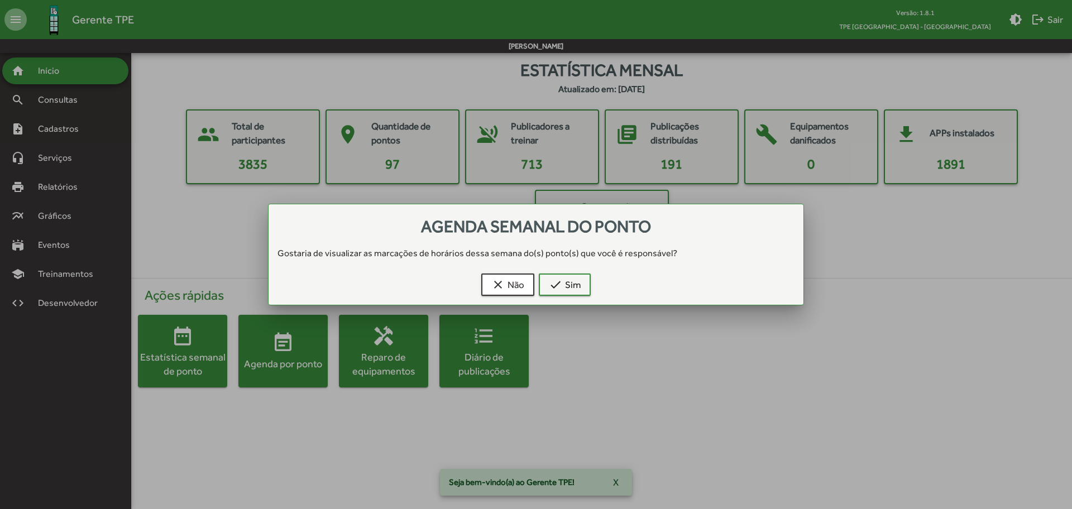
click at [55, 129] on div at bounding box center [536, 254] width 1072 height 509
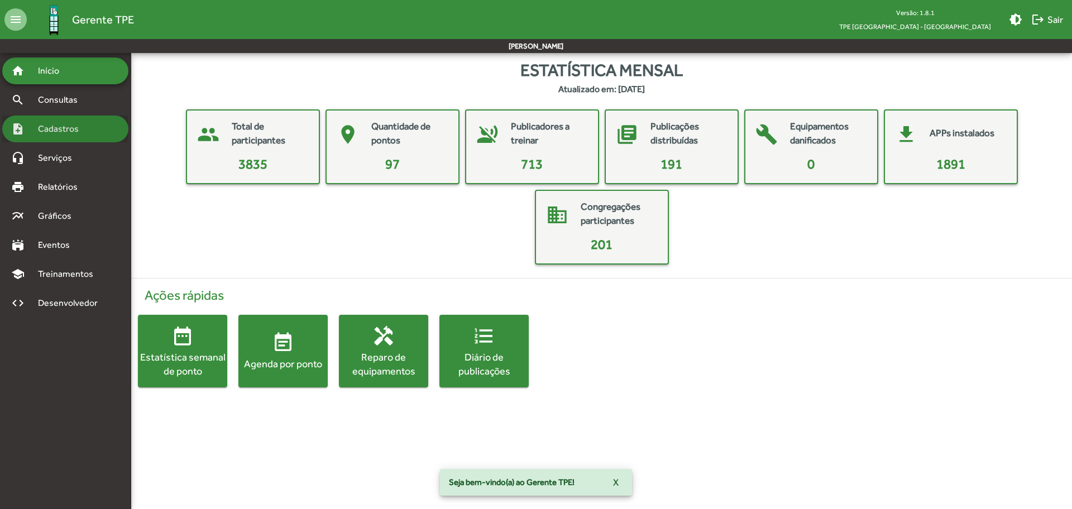
click at [55, 130] on span "Cadastros" at bounding box center [62, 128] width 62 height 13
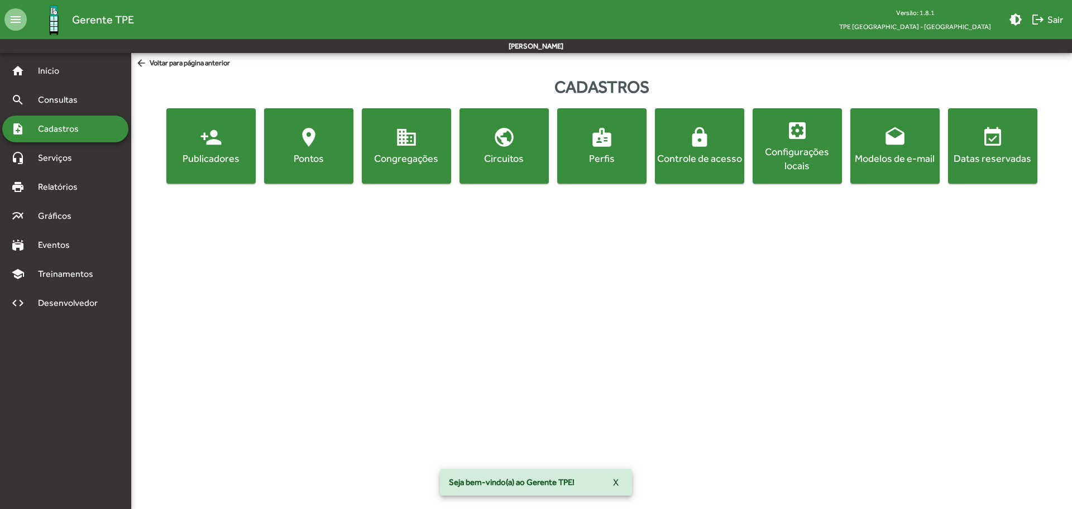
click at [817, 163] on div "Configurações locais" at bounding box center [797, 159] width 85 height 28
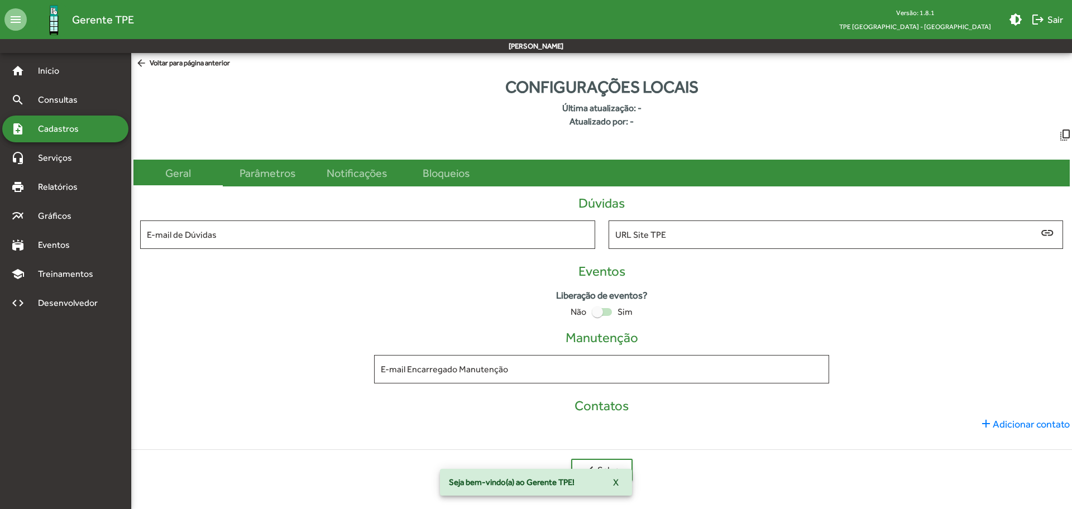
type input "**********"
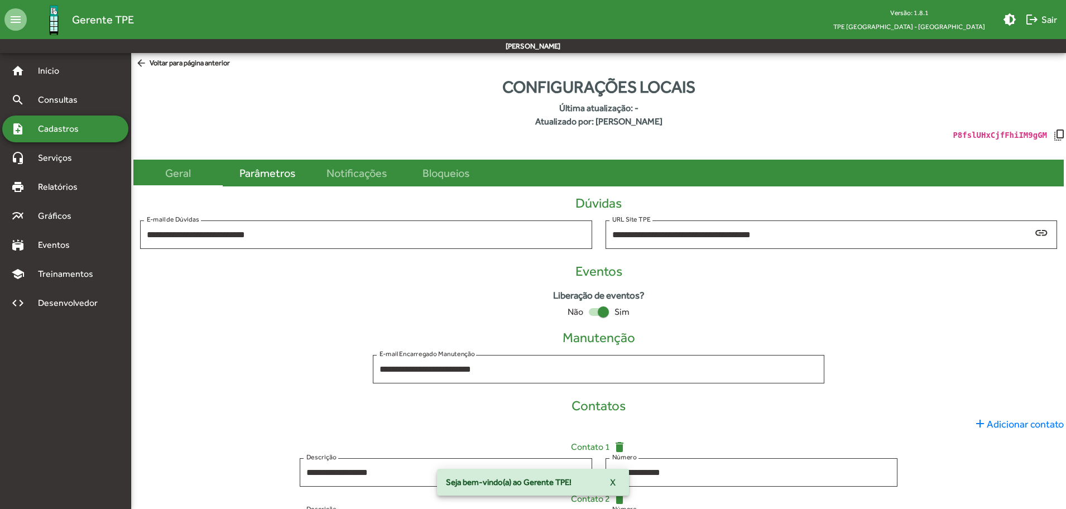
click at [286, 172] on div "Parâmetros" at bounding box center [267, 173] width 56 height 17
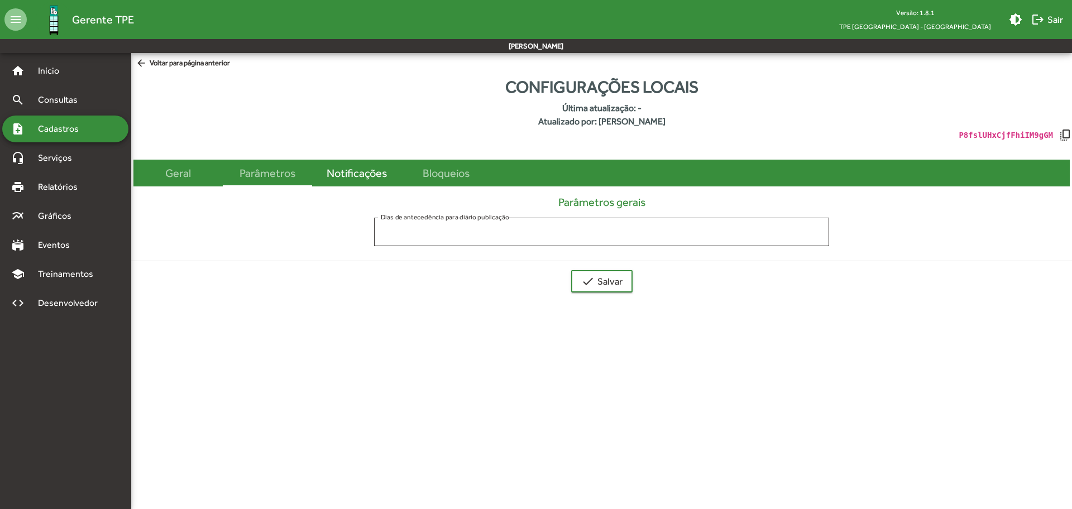
click at [367, 172] on div "Notificações" at bounding box center [357, 173] width 60 height 17
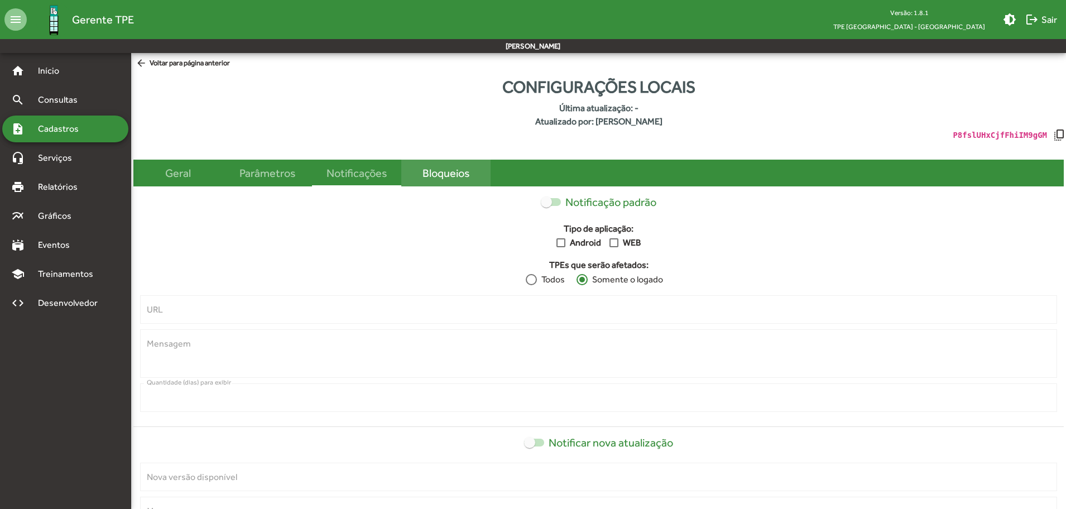
click at [445, 175] on div "Bloqueios" at bounding box center [446, 173] width 47 height 17
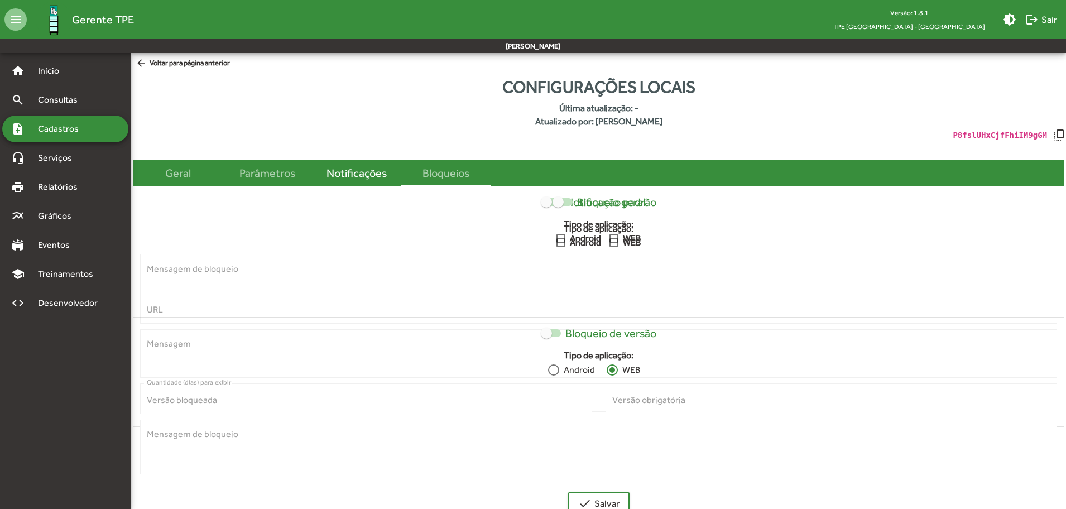
click at [375, 179] on div "Notificações" at bounding box center [357, 173] width 60 height 17
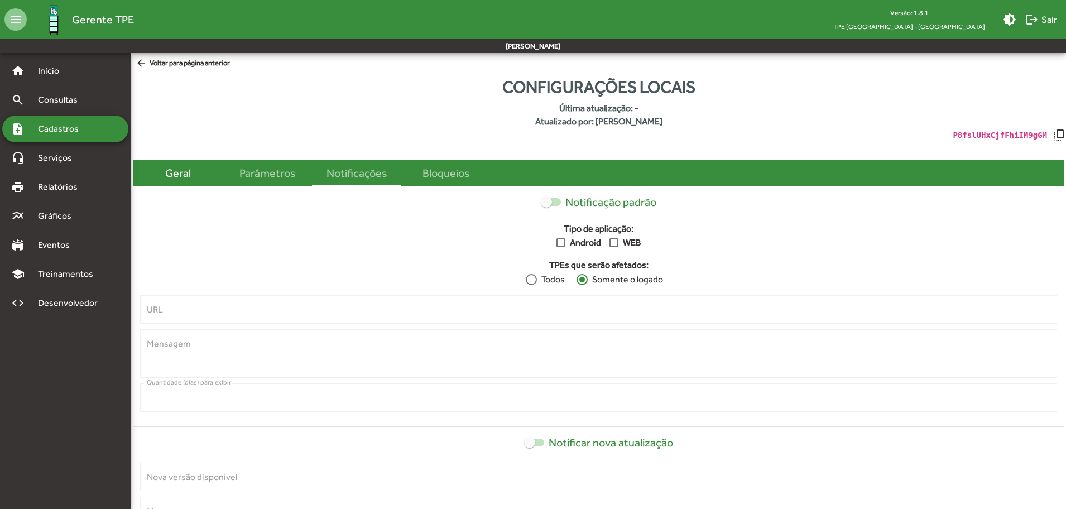
click at [171, 176] on div "Geral" at bounding box center [178, 173] width 26 height 17
